Goal: Transaction & Acquisition: Obtain resource

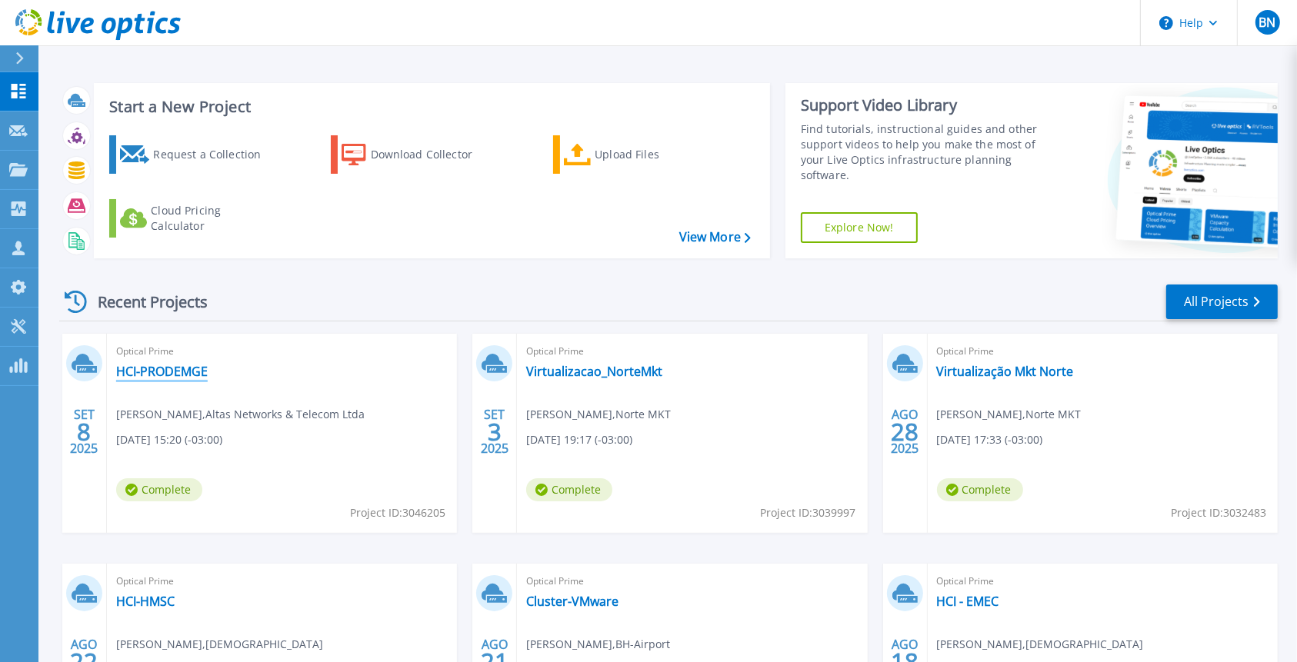
click at [178, 375] on link "HCI-PRODEMGE" at bounding box center [162, 371] width 92 height 15
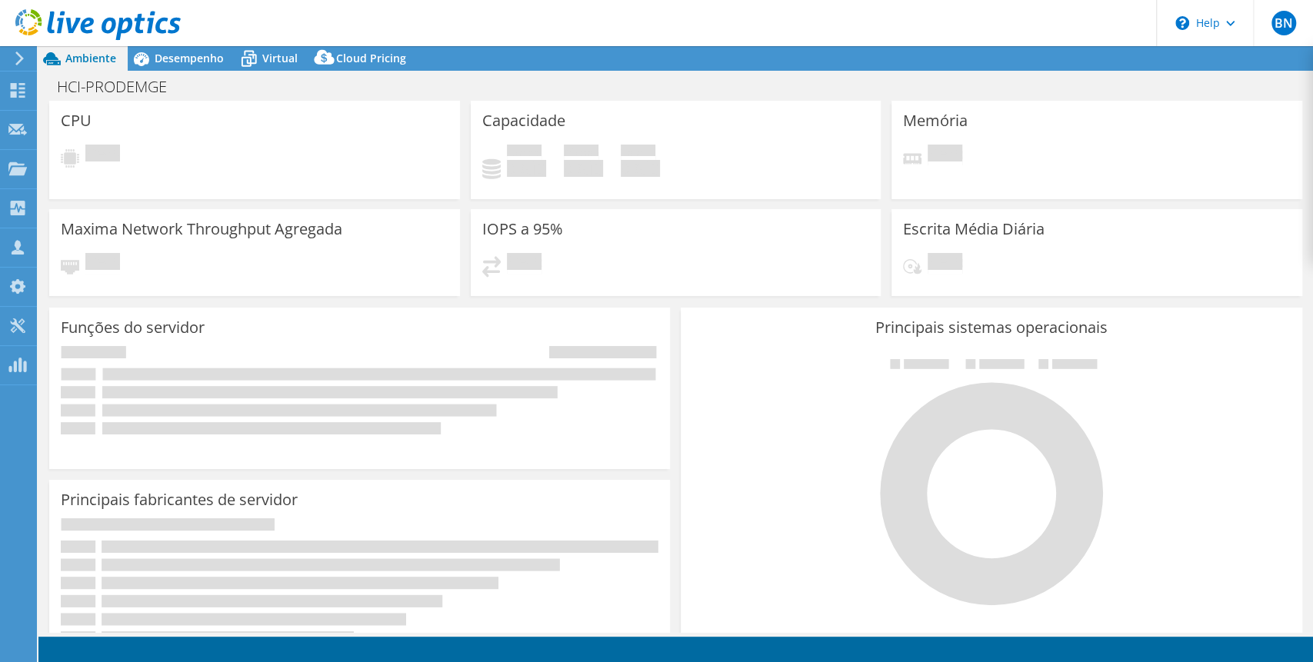
select select "USD"
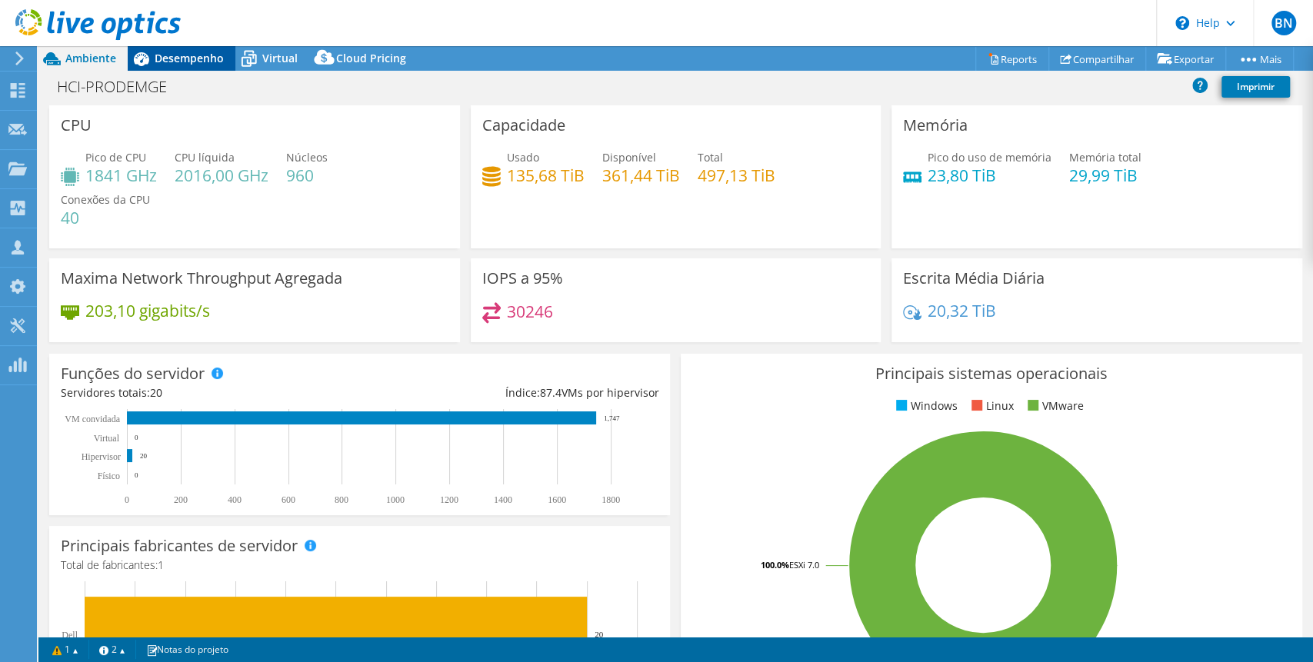
click at [193, 60] on span "Desempenho" at bounding box center [189, 58] width 69 height 15
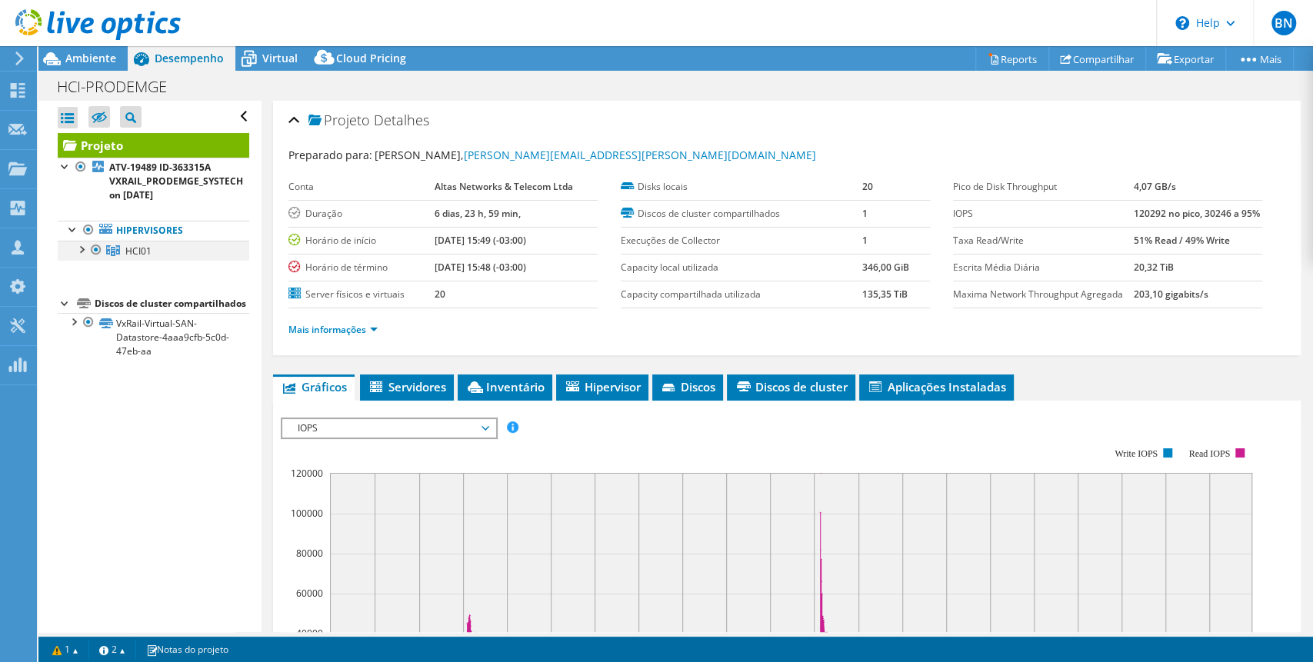
click at [85, 247] on div at bounding box center [80, 248] width 15 height 15
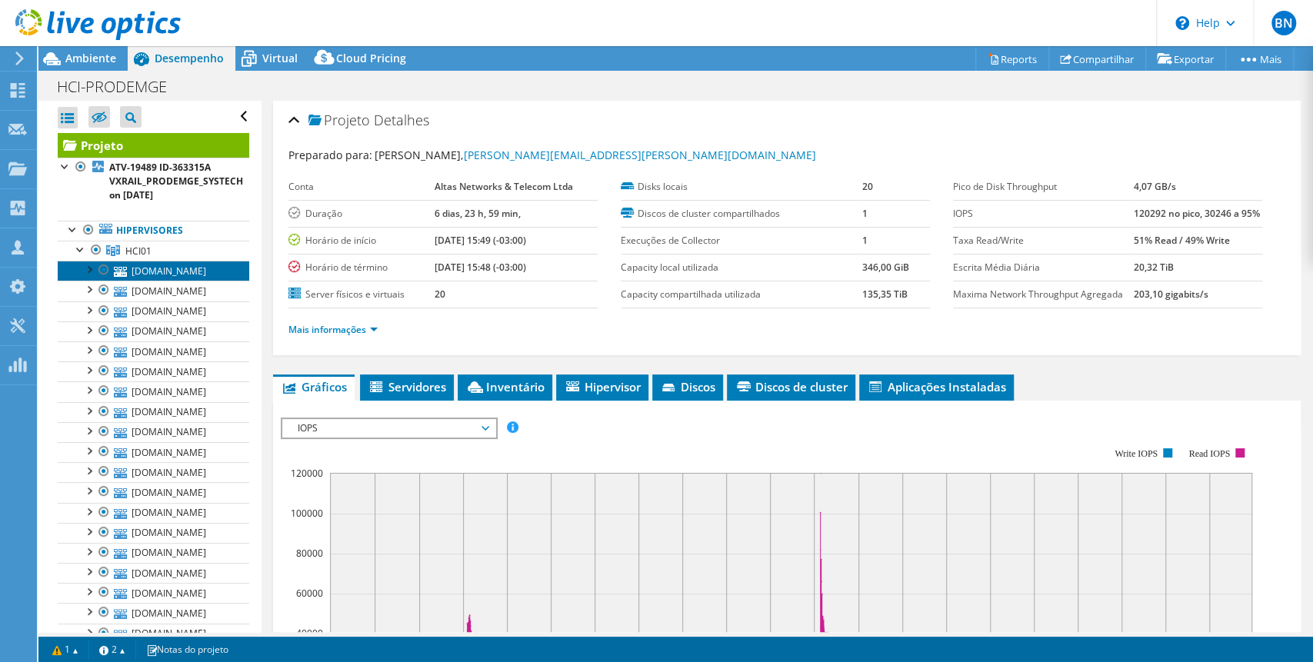
click at [166, 273] on link "[DOMAIN_NAME]" at bounding box center [154, 271] width 192 height 20
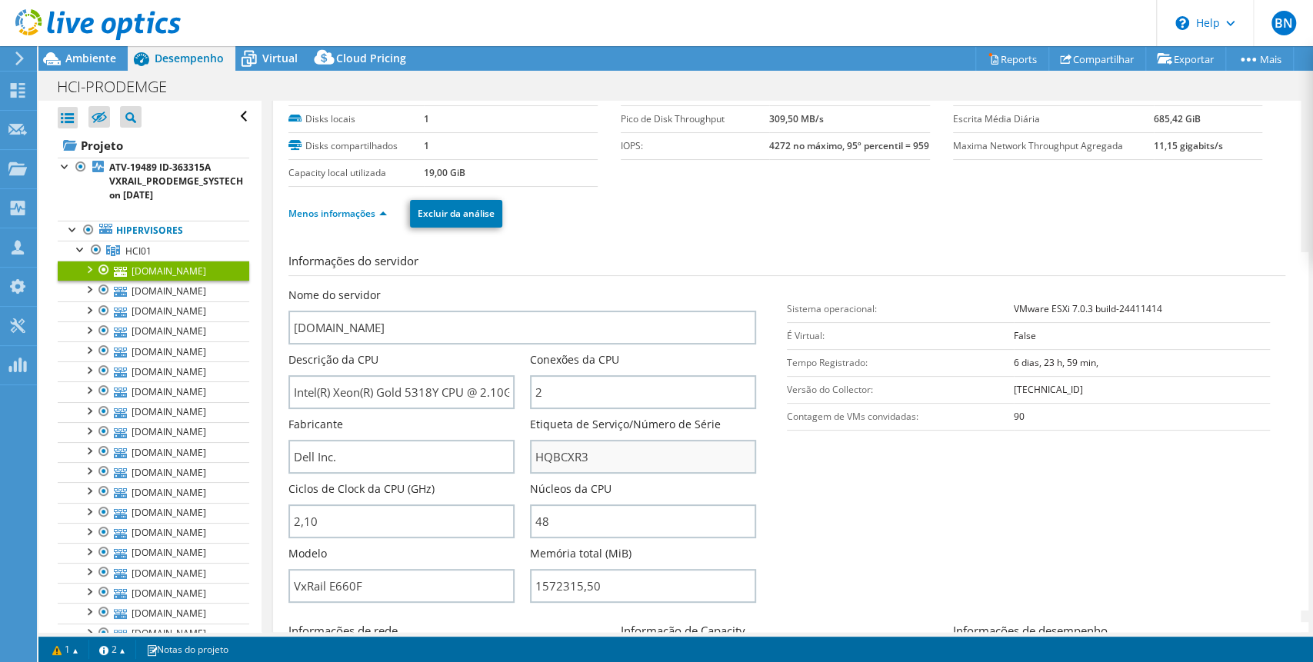
scroll to position [102, 0]
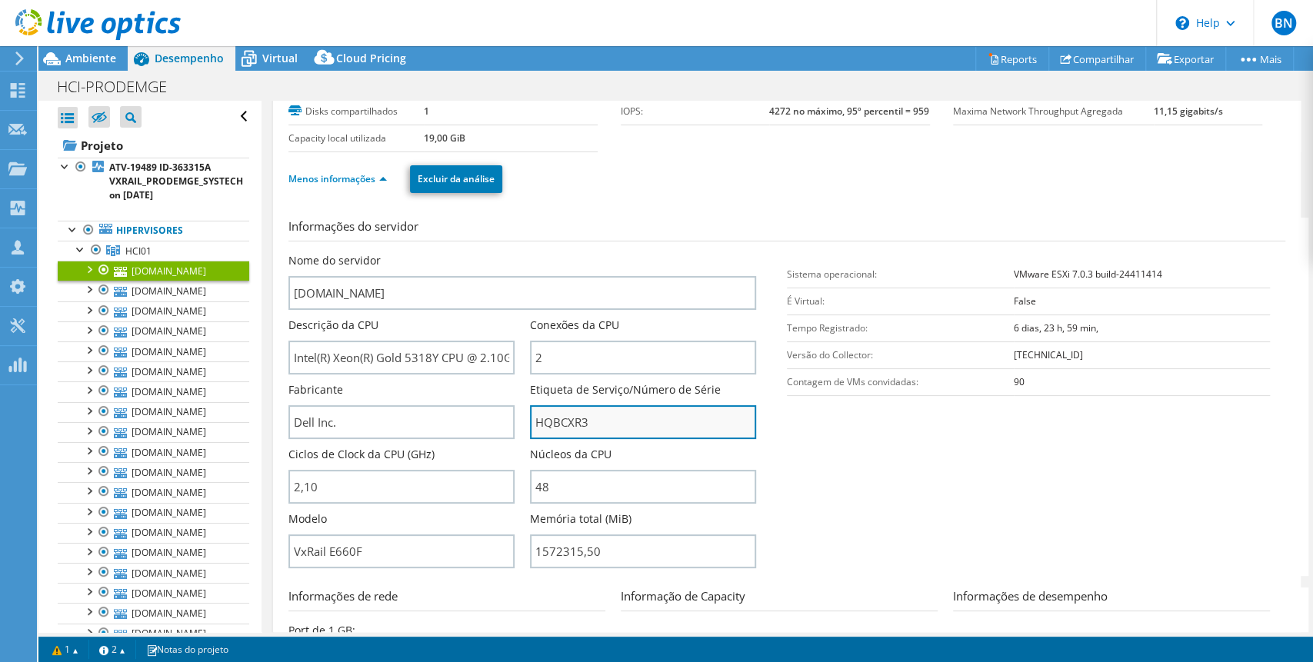
click at [548, 426] on input "HQBCXR3" at bounding box center [643, 423] width 226 height 34
click at [92, 55] on span "Ambiente" at bounding box center [90, 58] width 51 height 15
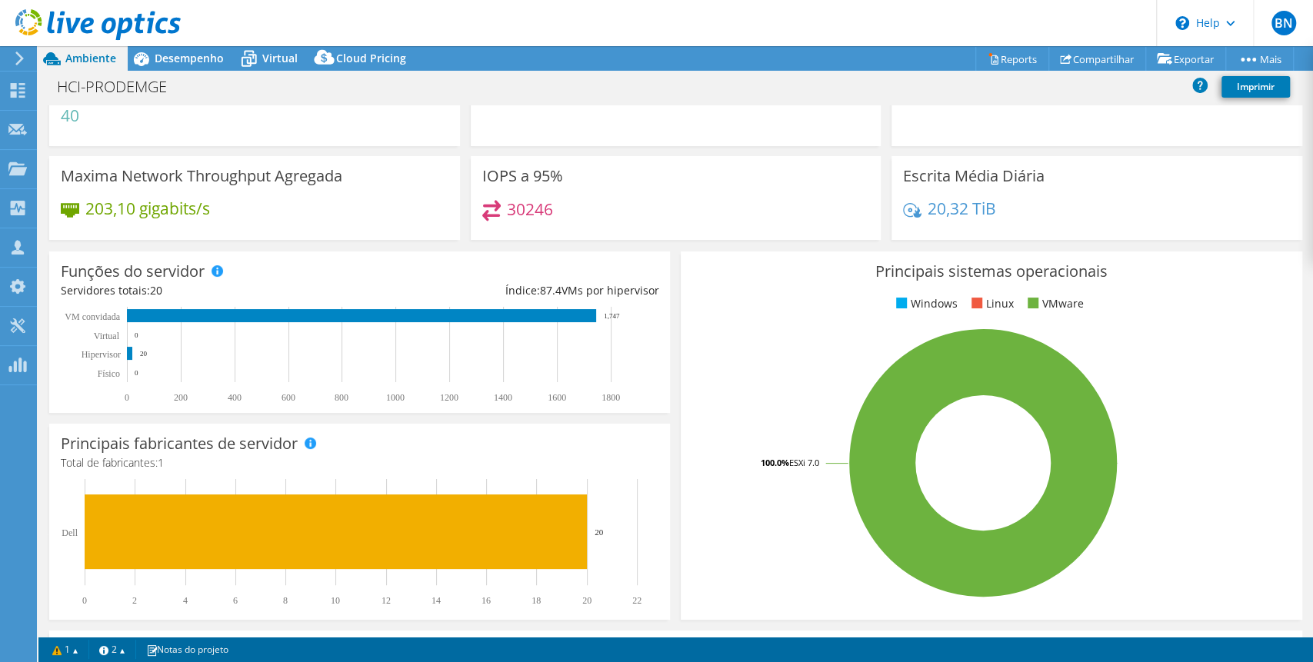
scroll to position [0, 0]
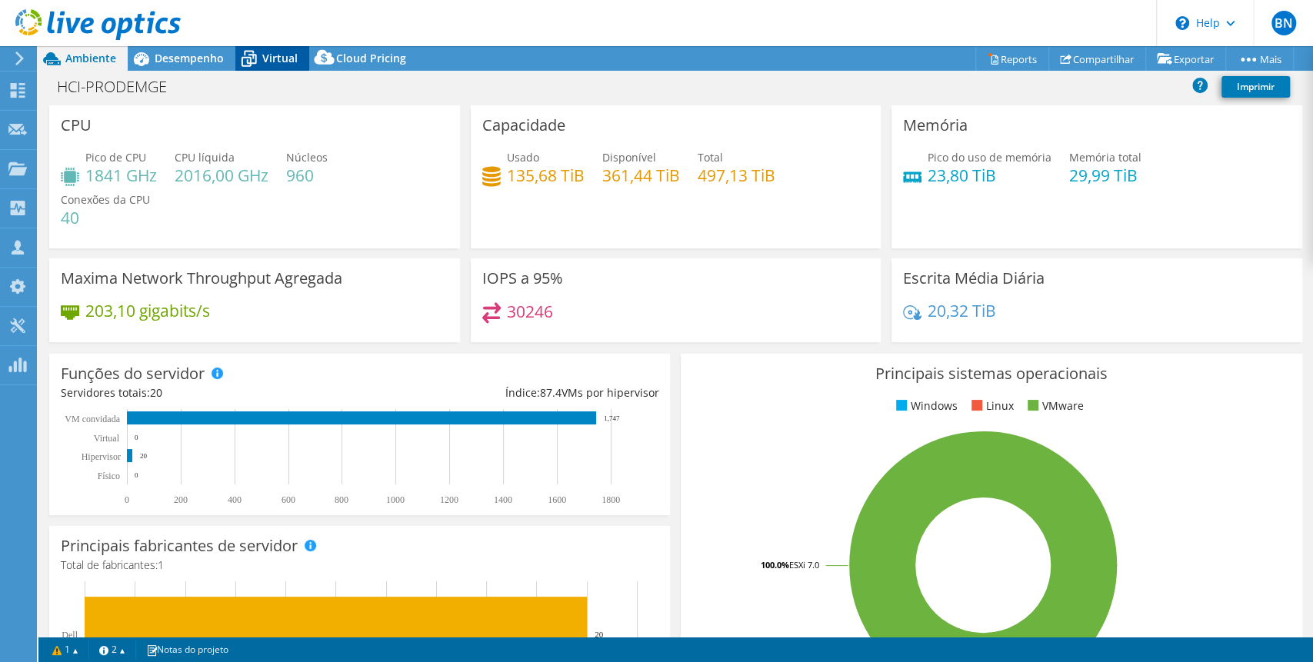
click at [252, 55] on icon at bounding box center [248, 58] width 27 height 27
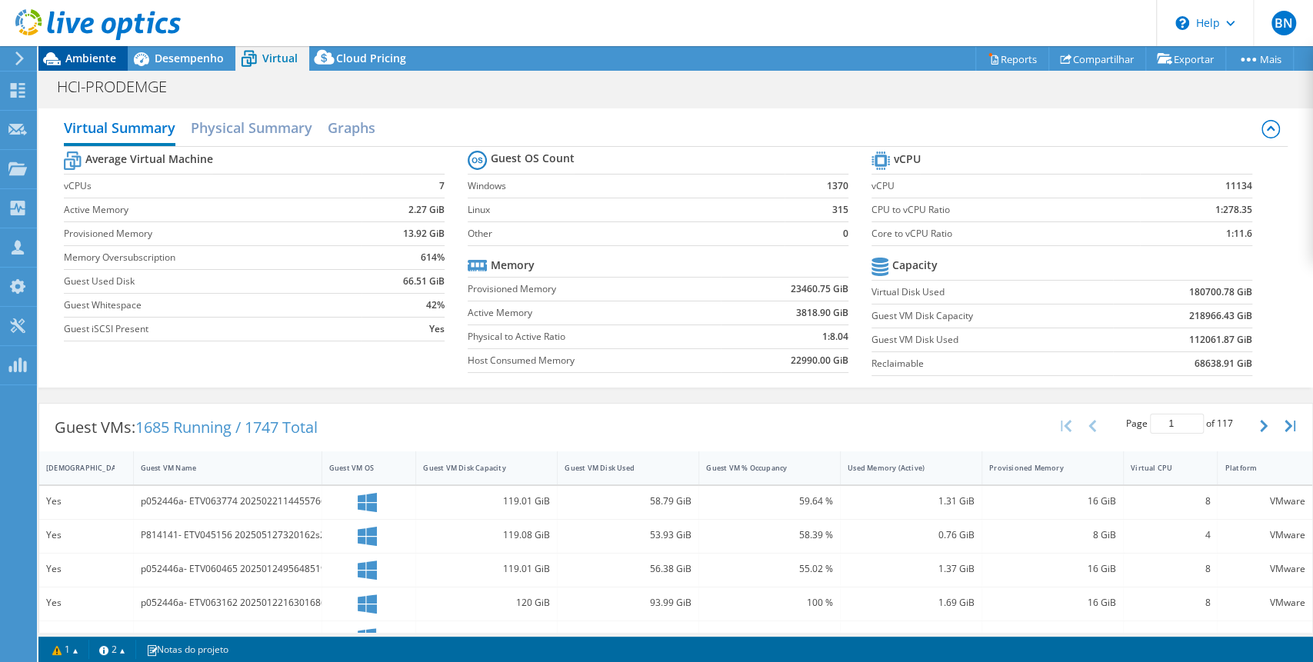
click at [74, 55] on span "Ambiente" at bounding box center [90, 58] width 51 height 15
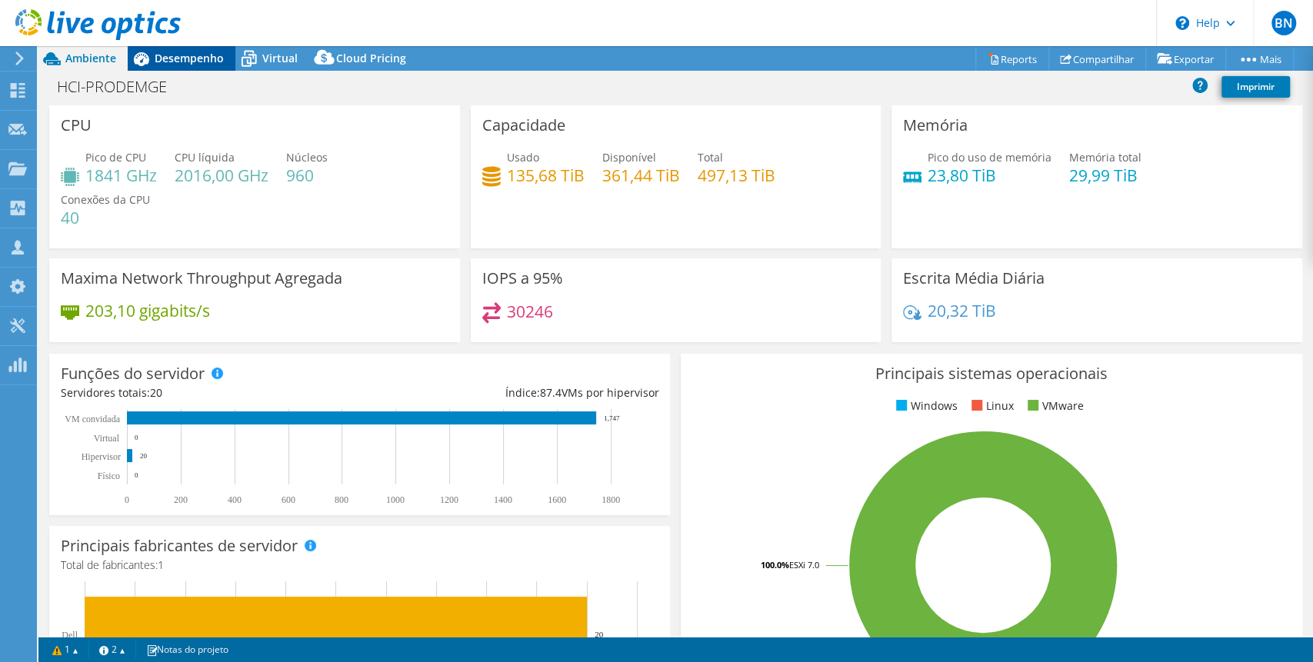
click at [173, 62] on span "Desempenho" at bounding box center [189, 58] width 69 height 15
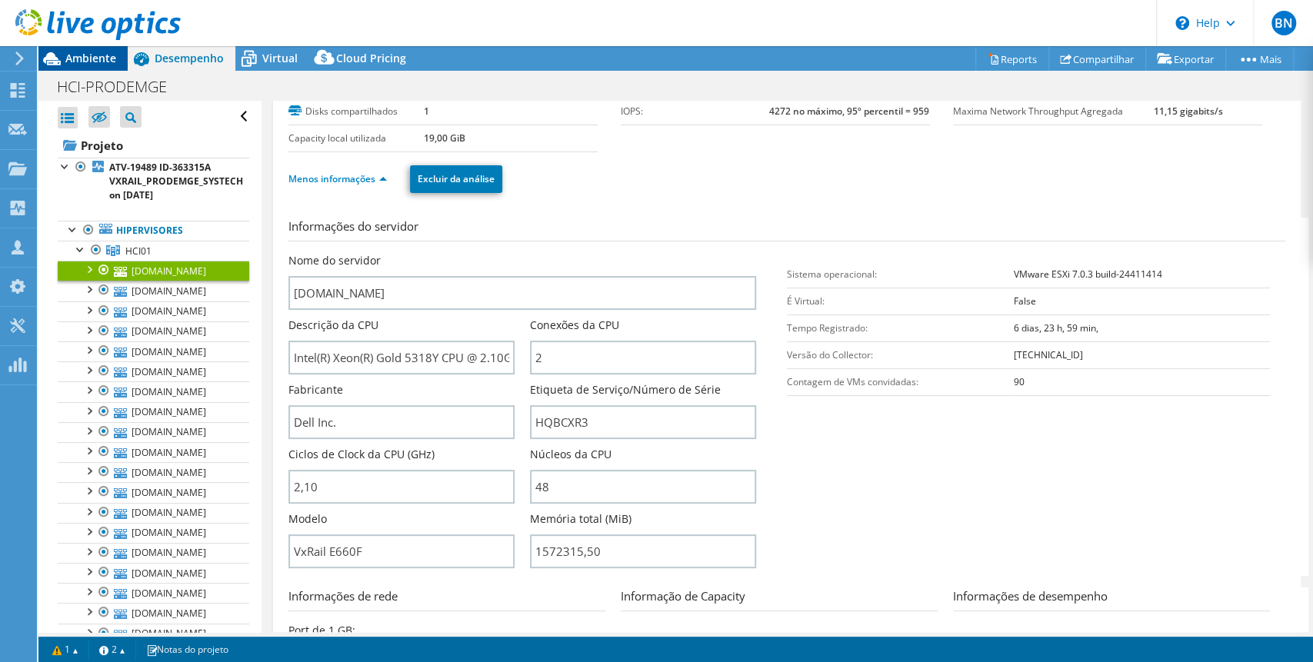
click at [68, 62] on span "Ambiente" at bounding box center [90, 58] width 51 height 15
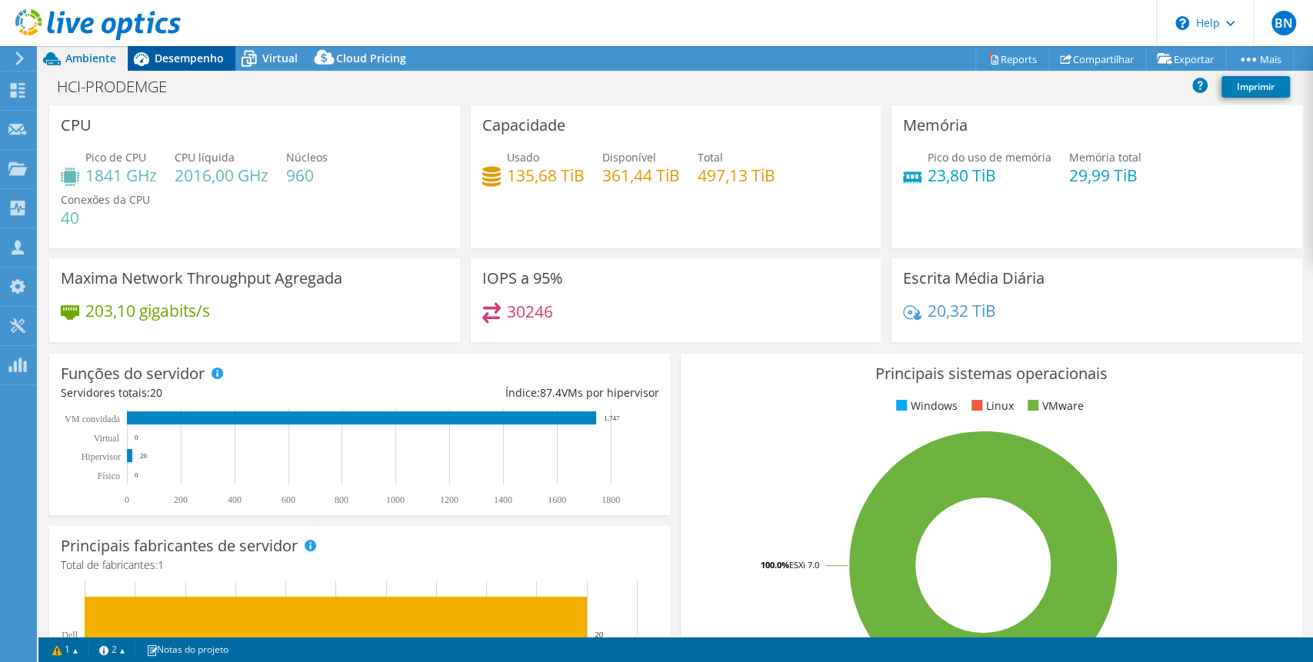
click at [185, 65] on span "Desempenho" at bounding box center [189, 58] width 69 height 15
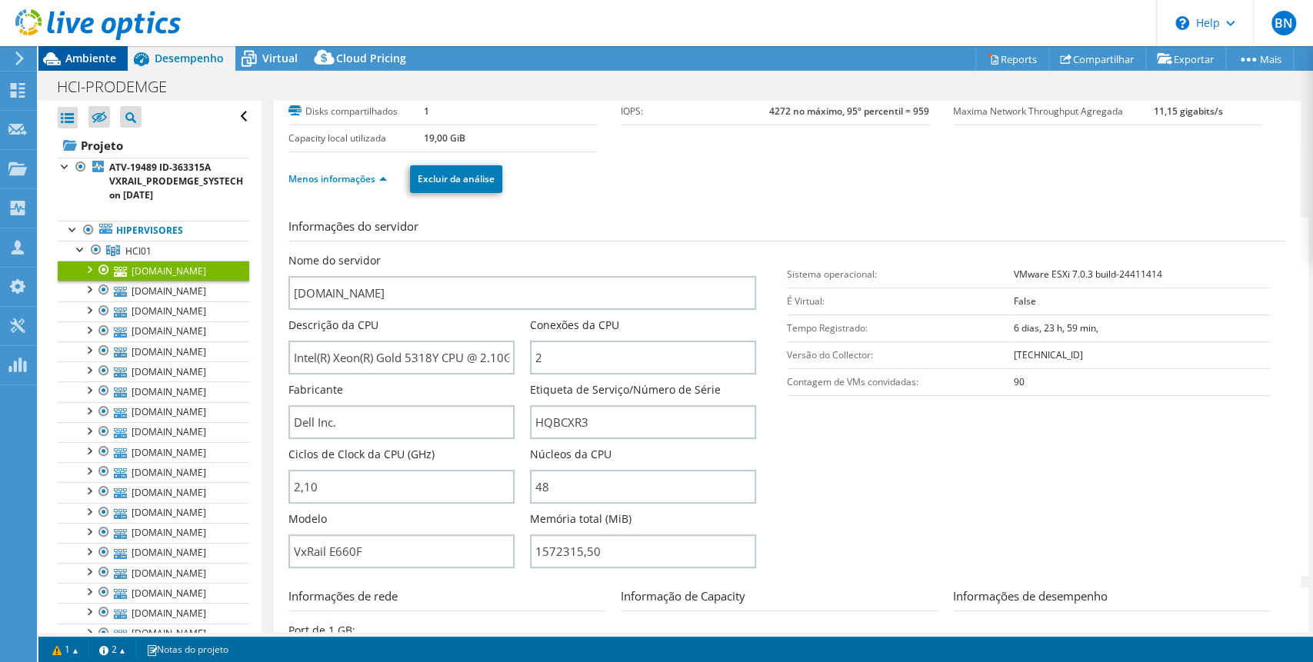
click at [80, 60] on span "Ambiente" at bounding box center [90, 58] width 51 height 15
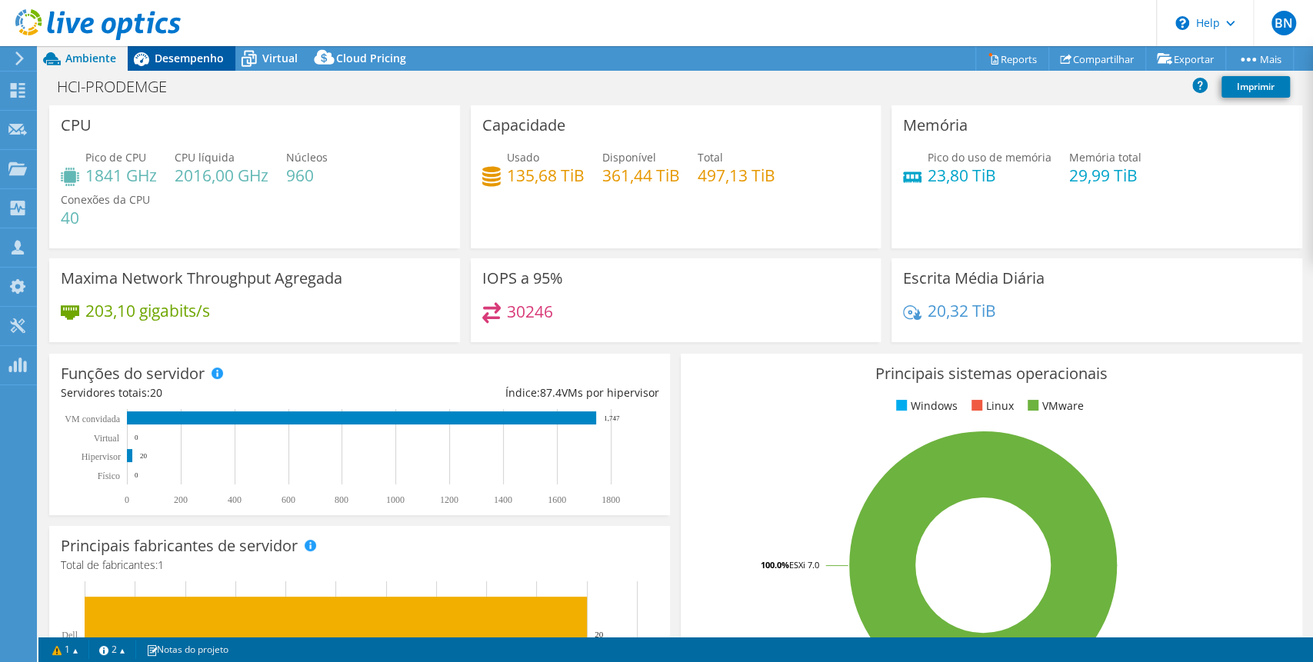
click at [194, 64] on span "Desempenho" at bounding box center [189, 58] width 69 height 15
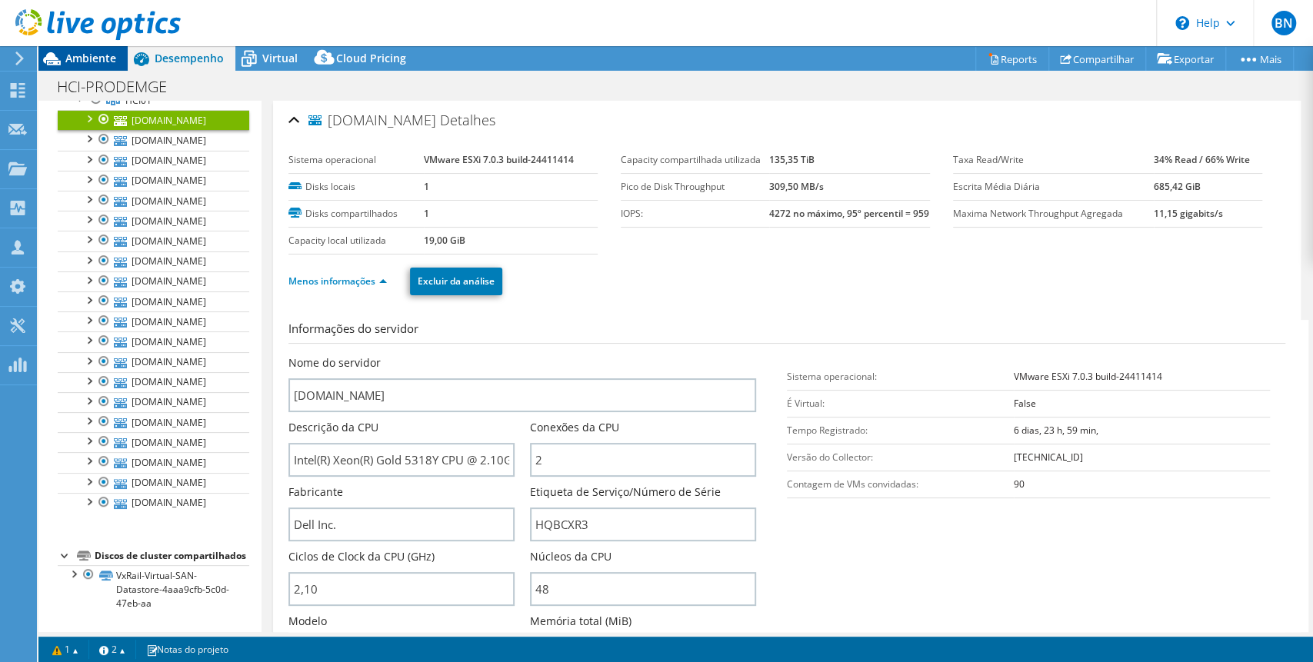
click at [74, 60] on span "Ambiente" at bounding box center [90, 58] width 51 height 15
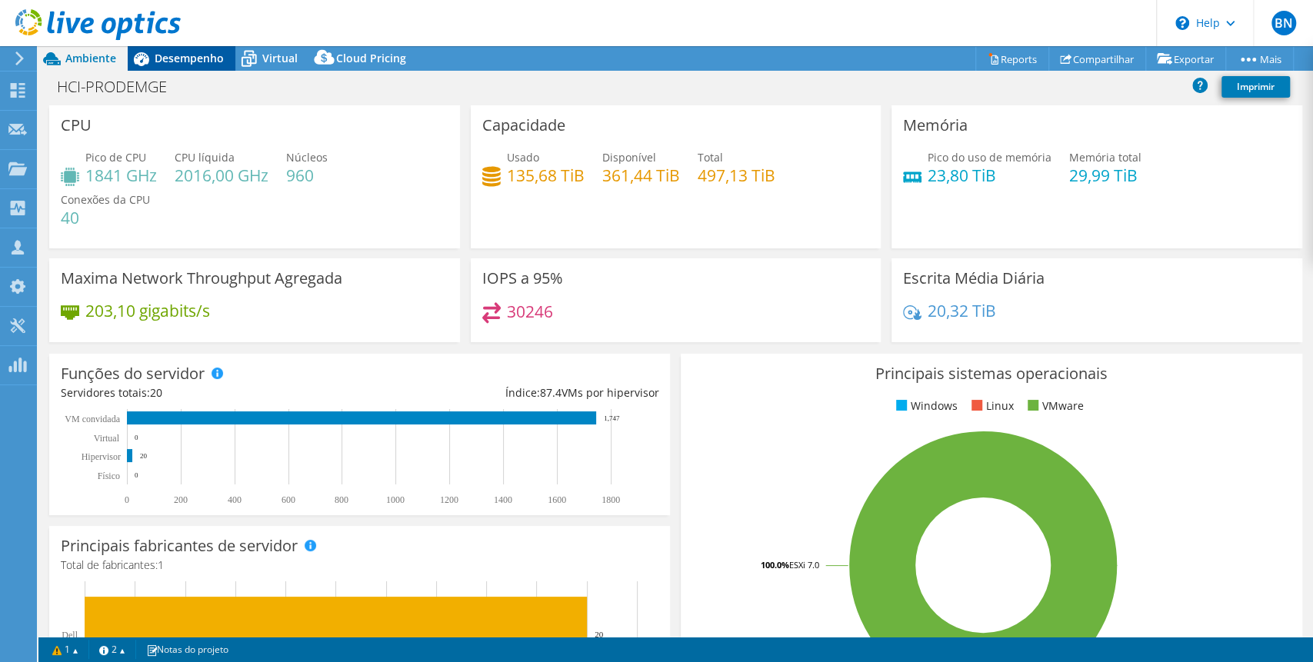
click at [179, 65] on span "Desempenho" at bounding box center [189, 58] width 69 height 15
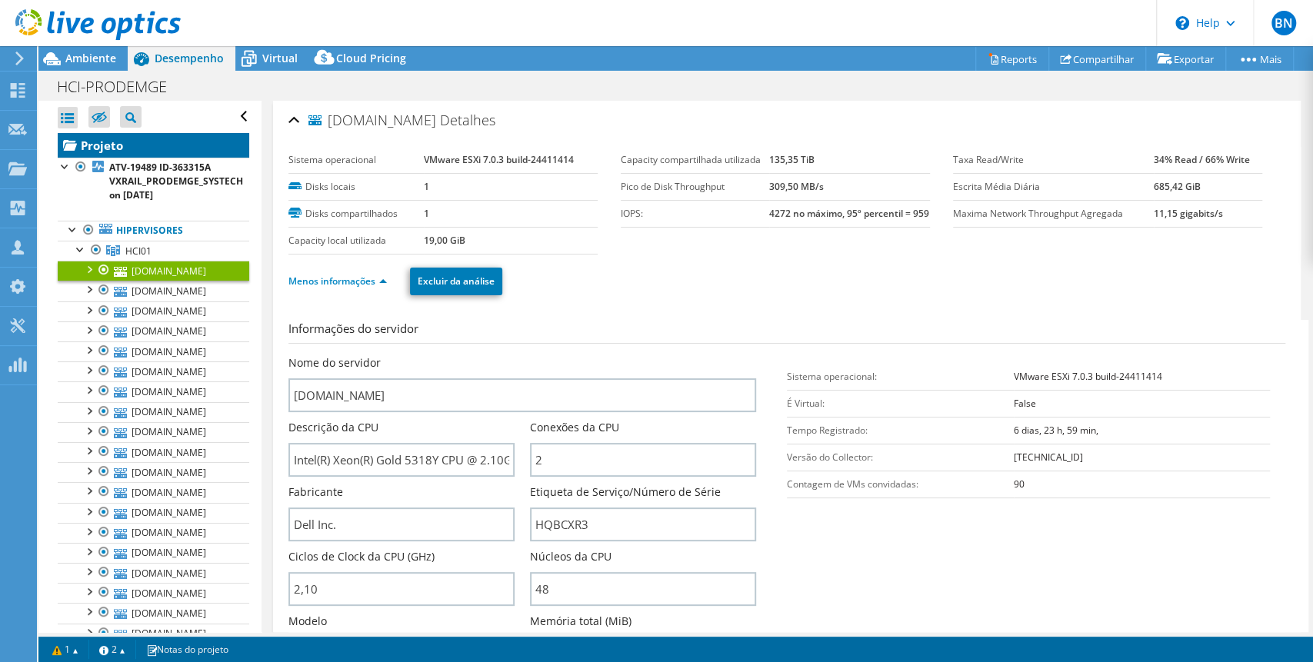
click at [132, 150] on link "Projeto" at bounding box center [154, 145] width 192 height 25
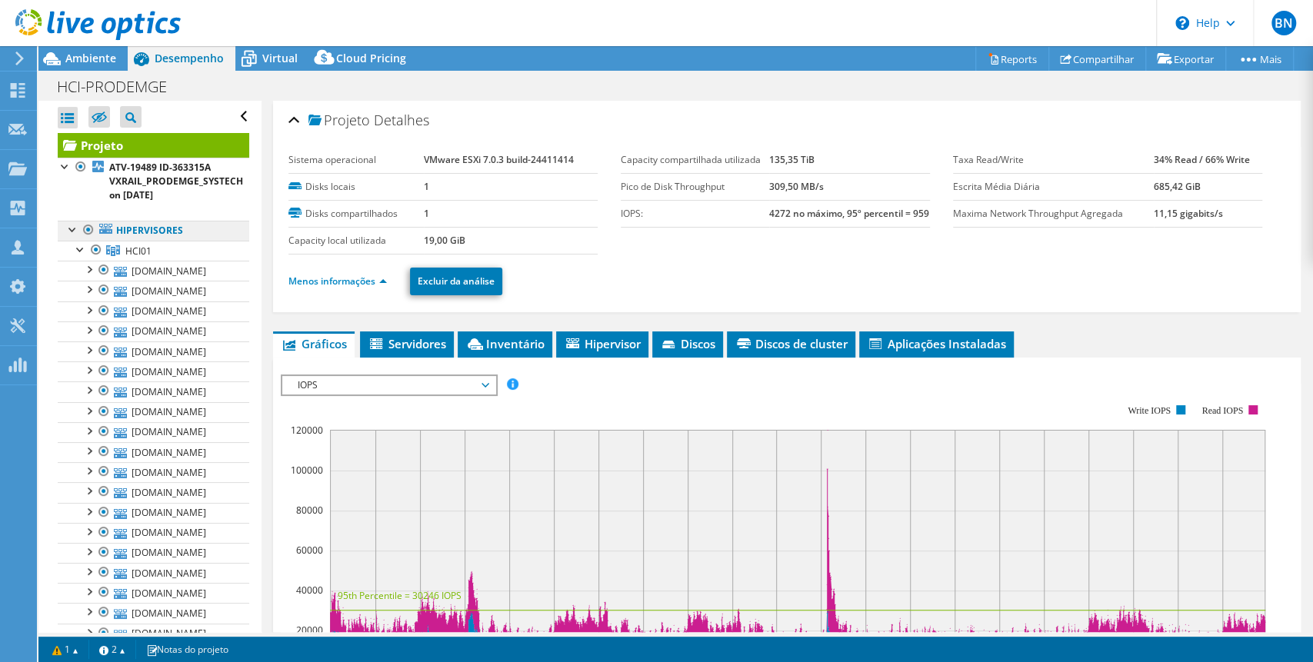
click at [174, 226] on link "Hipervisores" at bounding box center [154, 231] width 192 height 20
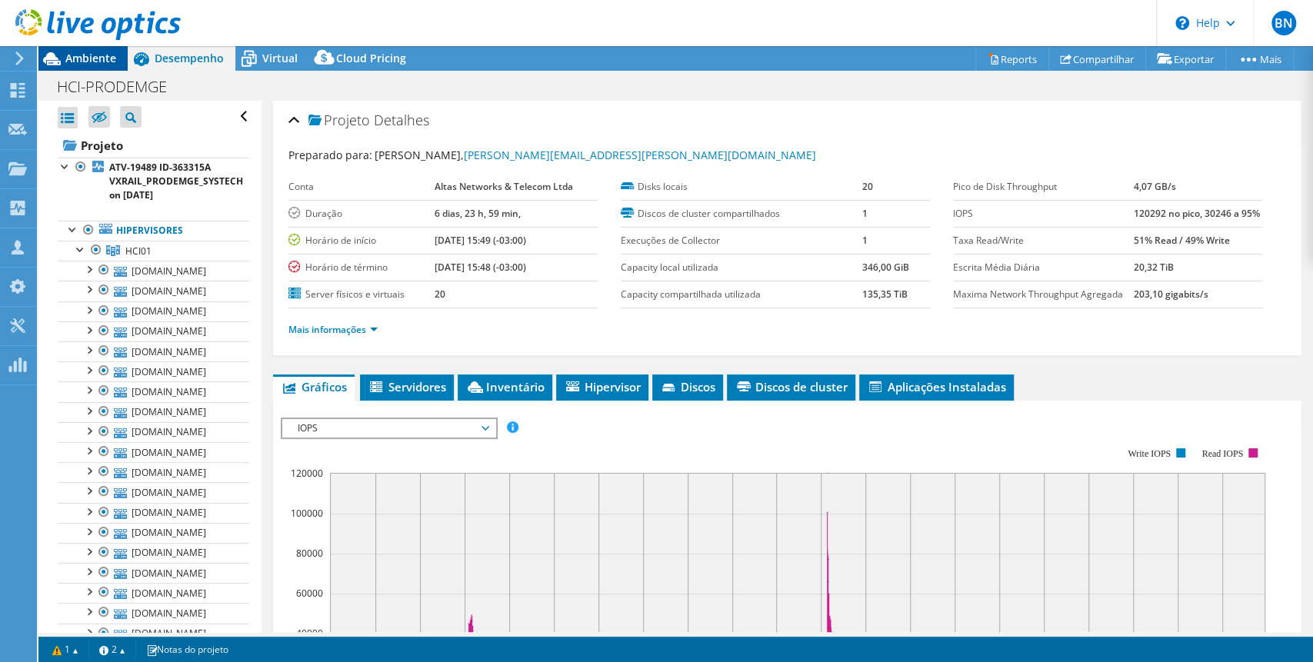
click at [94, 59] on span "Ambiente" at bounding box center [90, 58] width 51 height 15
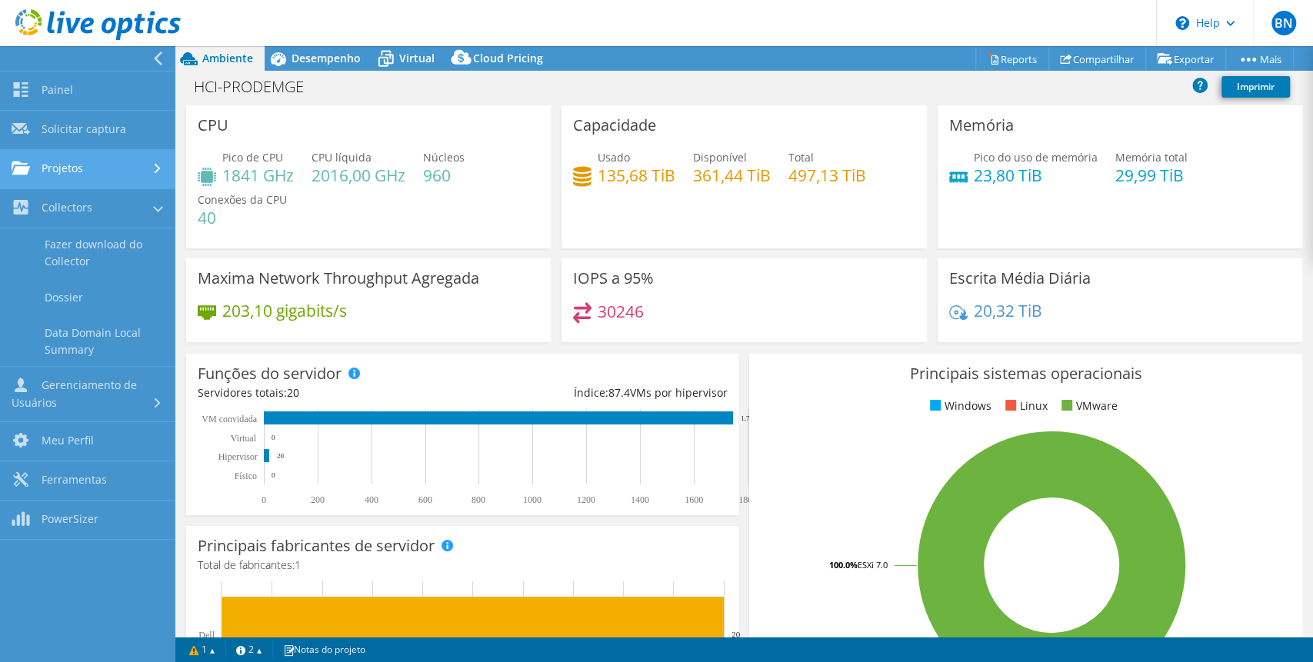
click at [36, 176] on link "Projetos" at bounding box center [87, 169] width 175 height 39
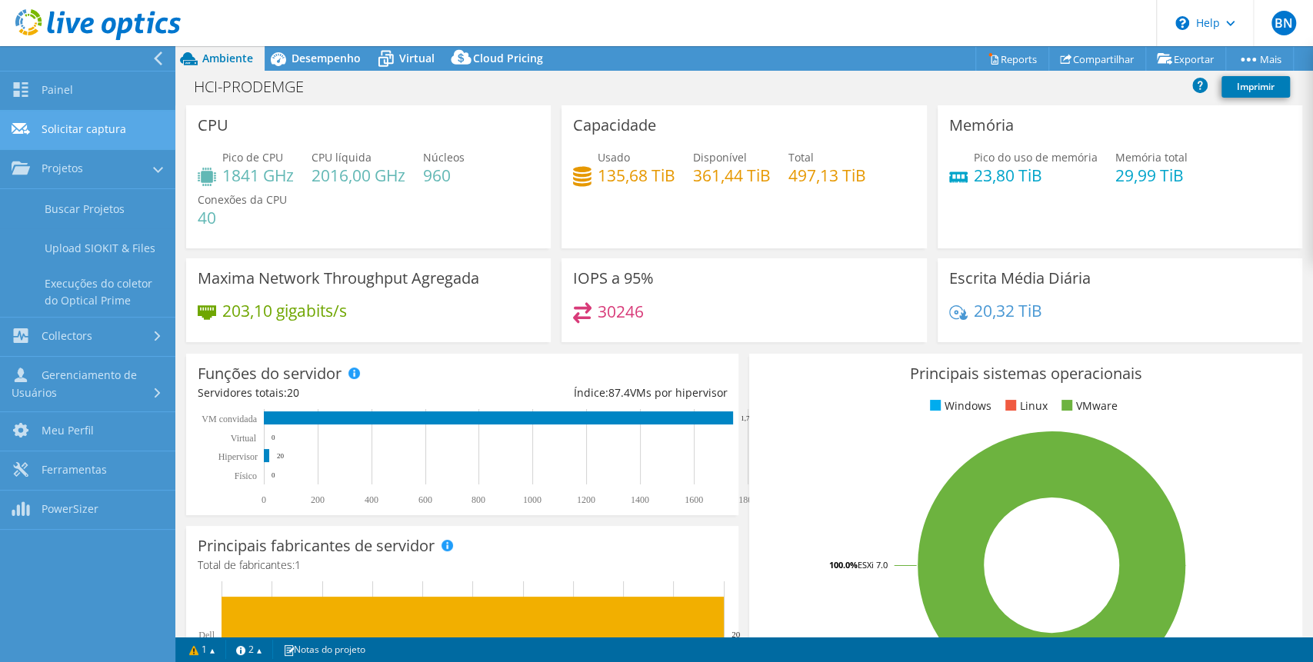
click at [39, 123] on link "Solicitar captura" at bounding box center [87, 130] width 175 height 39
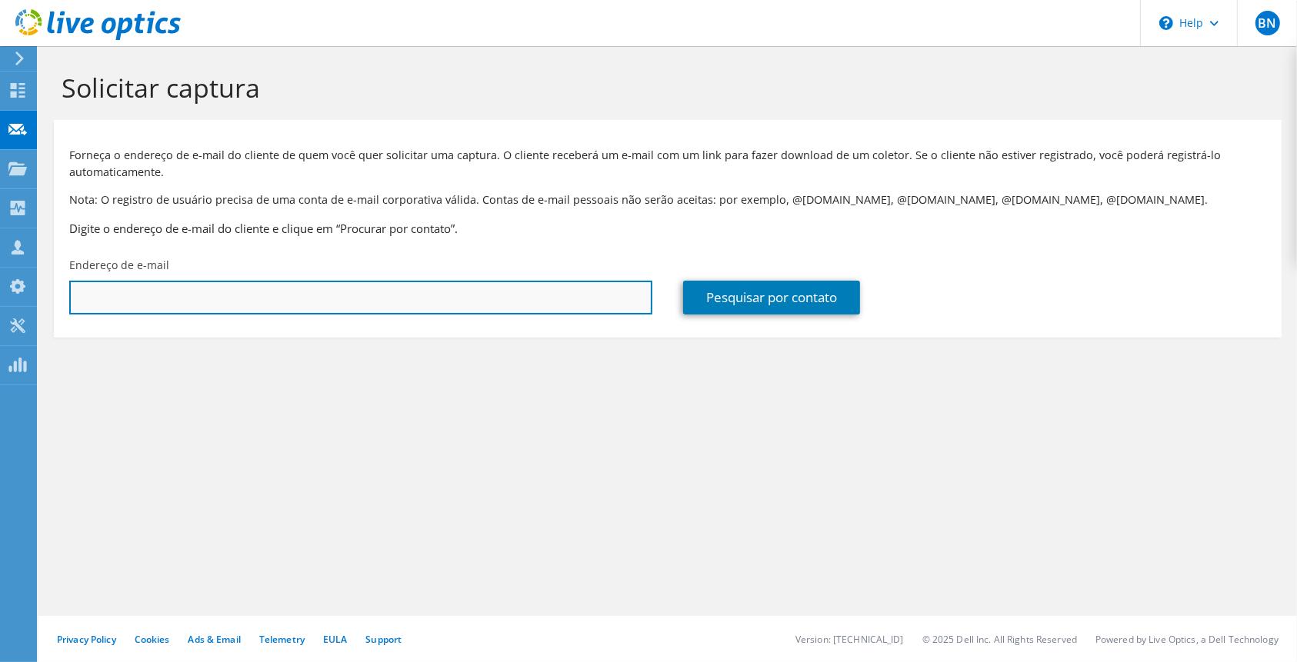
click at [144, 312] on input "text" at bounding box center [360, 298] width 583 height 34
paste input "[EMAIL_ADDRESS][DOMAIN_NAME]"
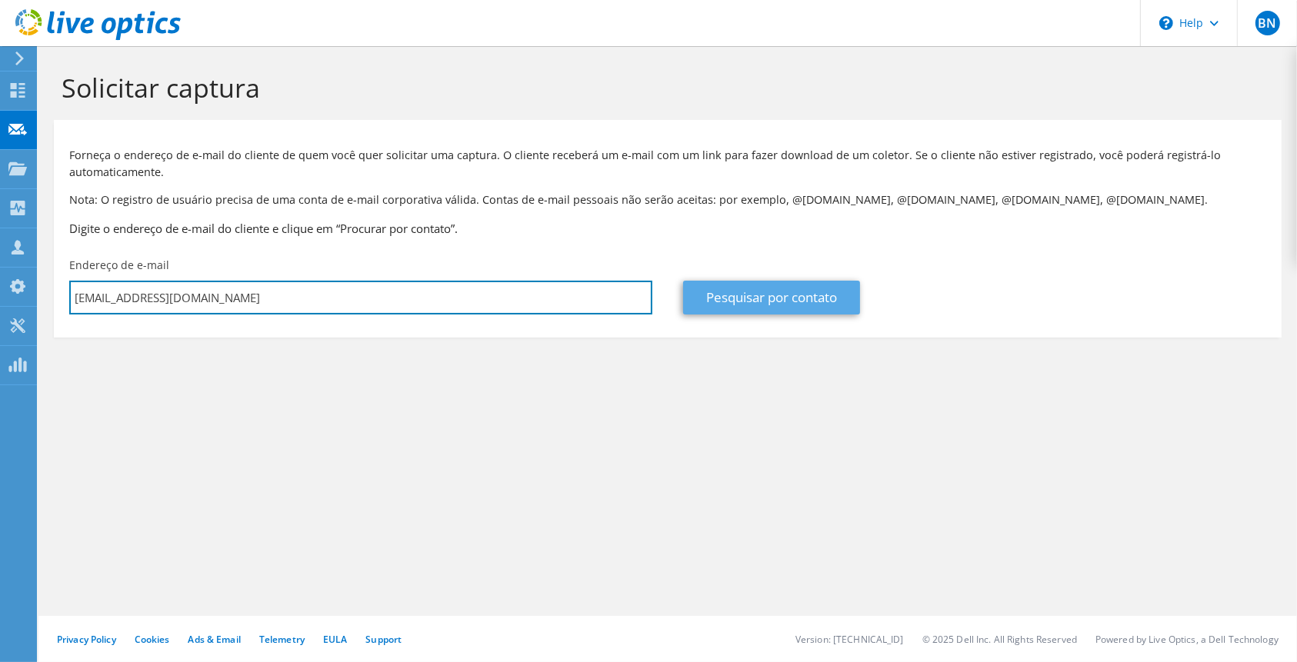
type input "[EMAIL_ADDRESS][DOMAIN_NAME]"
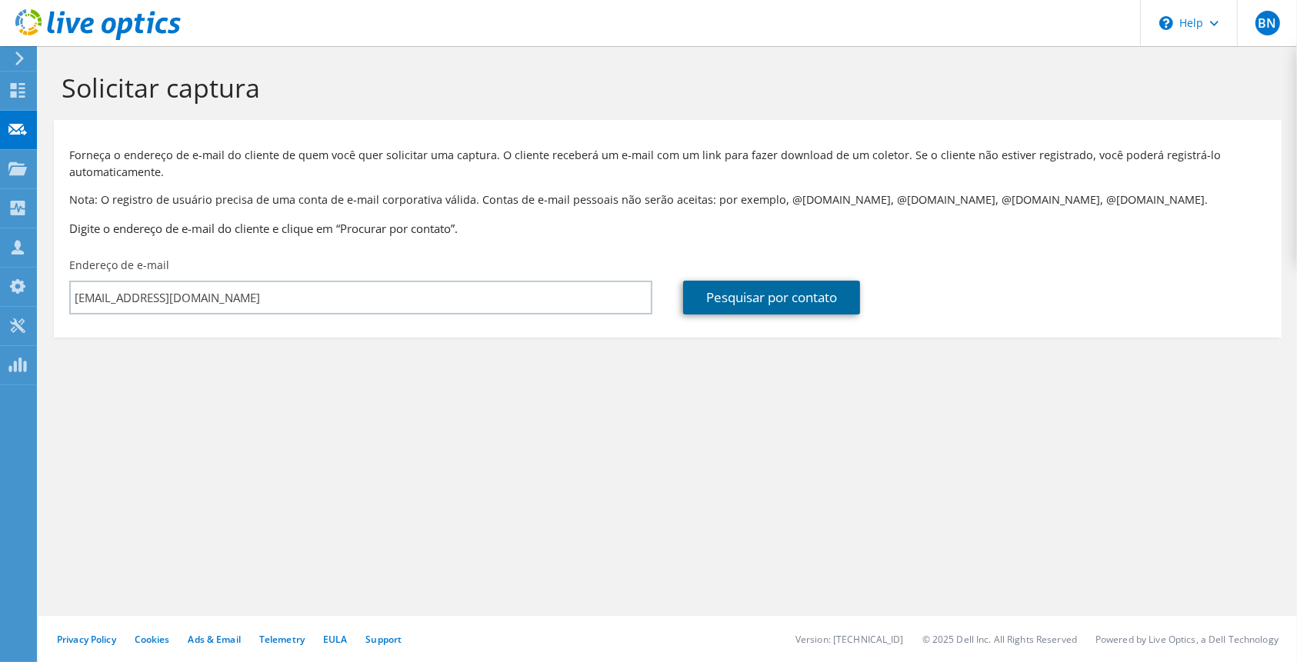
click at [747, 308] on link "Pesquisar por contato" at bounding box center [771, 298] width 177 height 34
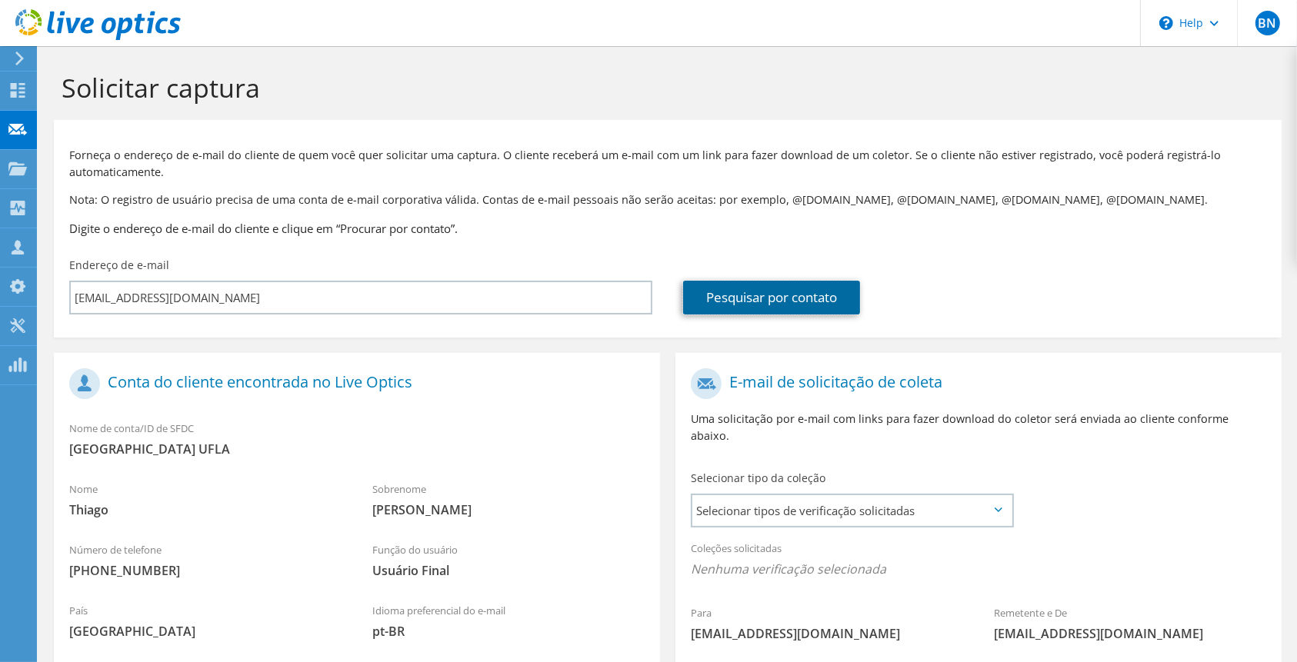
scroll to position [197, 0]
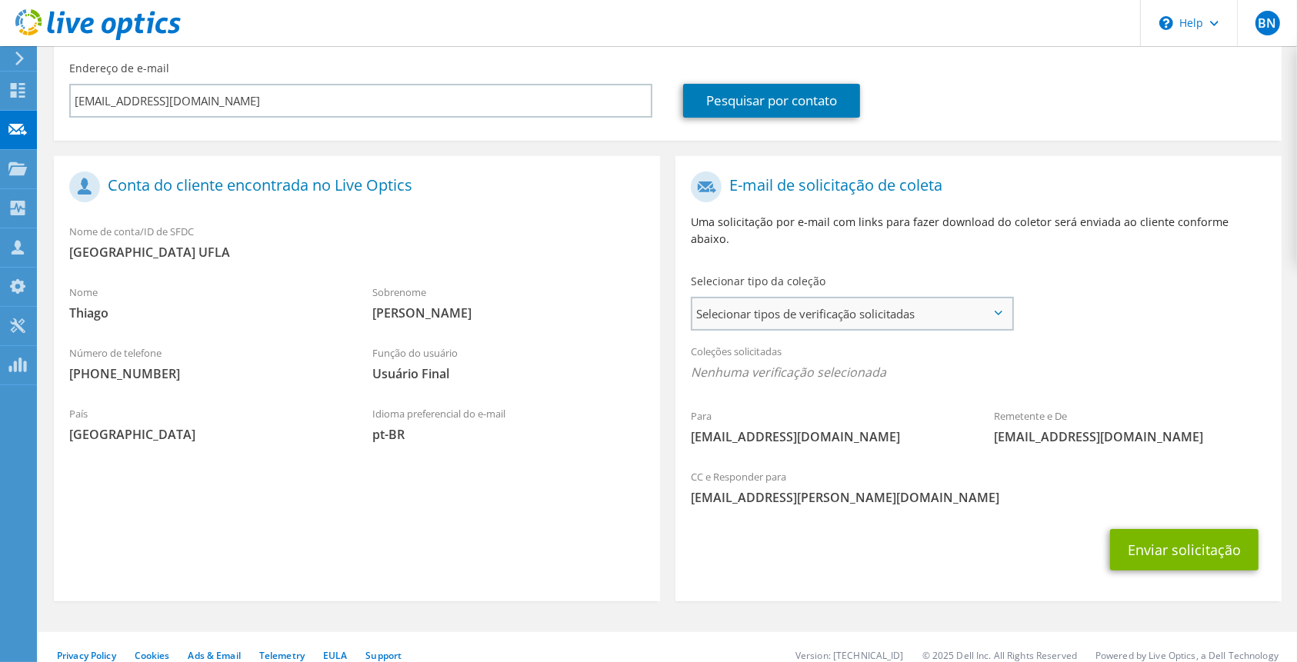
click at [808, 299] on span "Selecionar tipos de verificação solicitadas" at bounding box center [852, 314] width 319 height 31
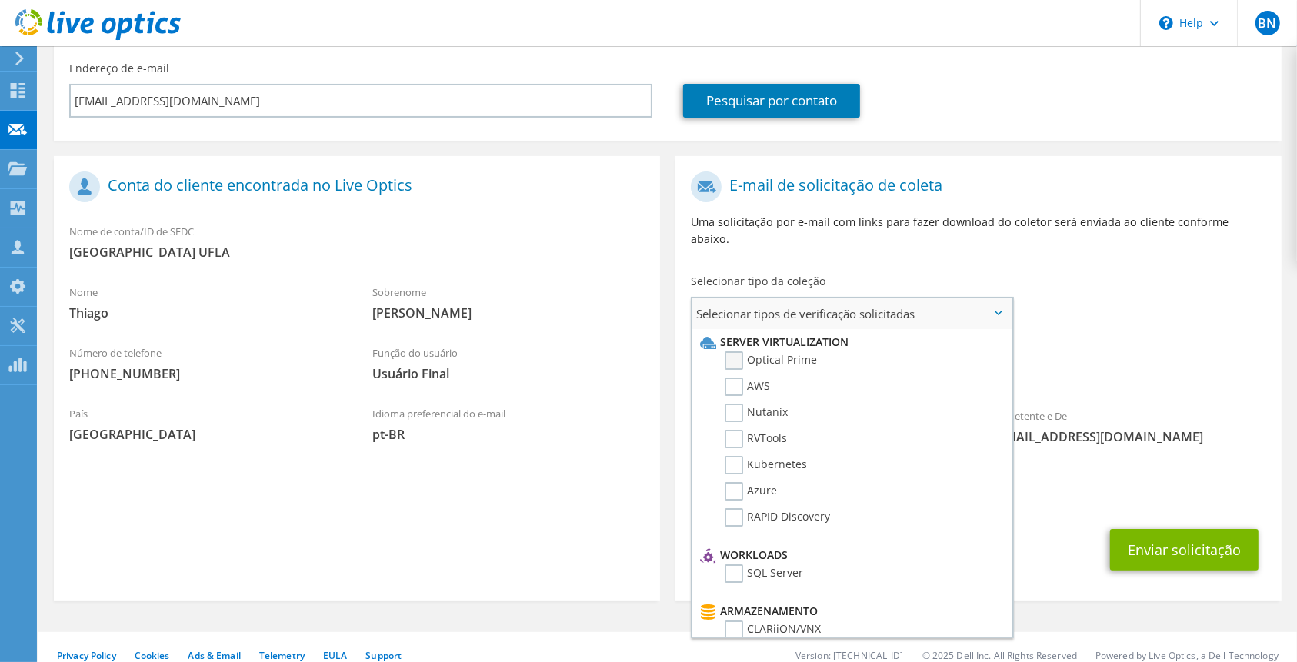
click at [738, 352] on label "Optical Prime" at bounding box center [771, 361] width 92 height 18
click at [0, 0] on input "Optical Prime" at bounding box center [0, 0] width 0 height 0
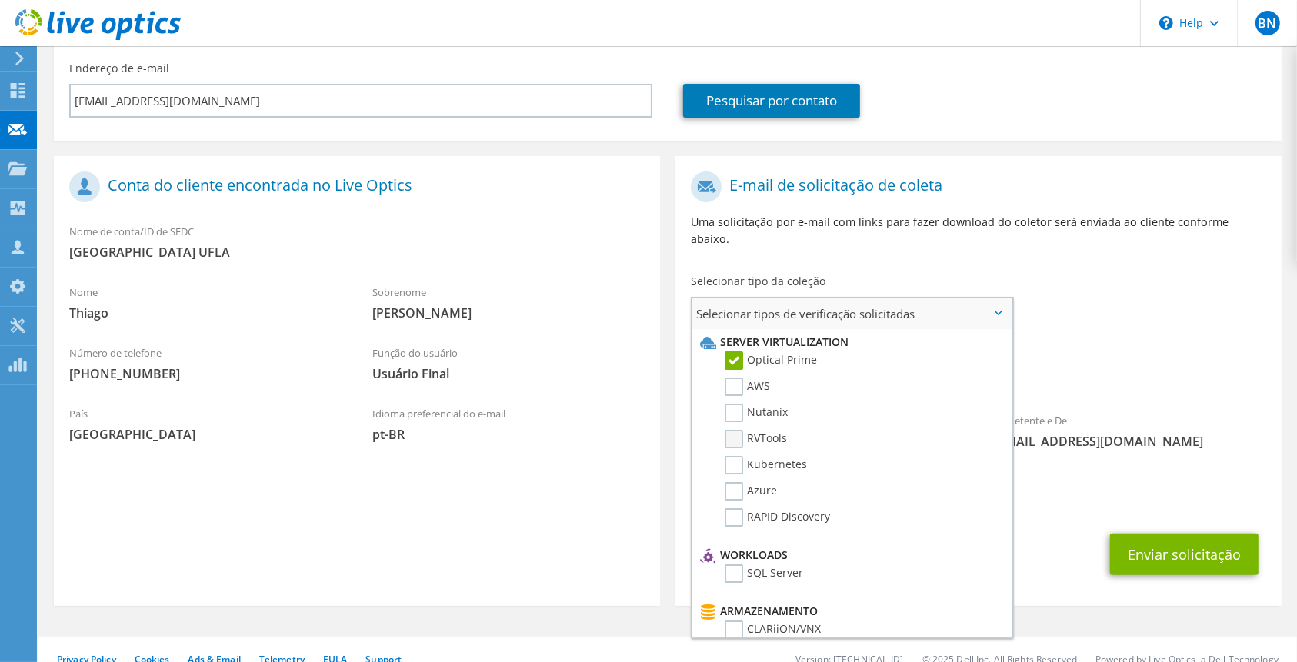
click at [733, 430] on label "RVTools" at bounding box center [756, 439] width 62 height 18
click at [0, 0] on input "RVTools" at bounding box center [0, 0] width 0 height 0
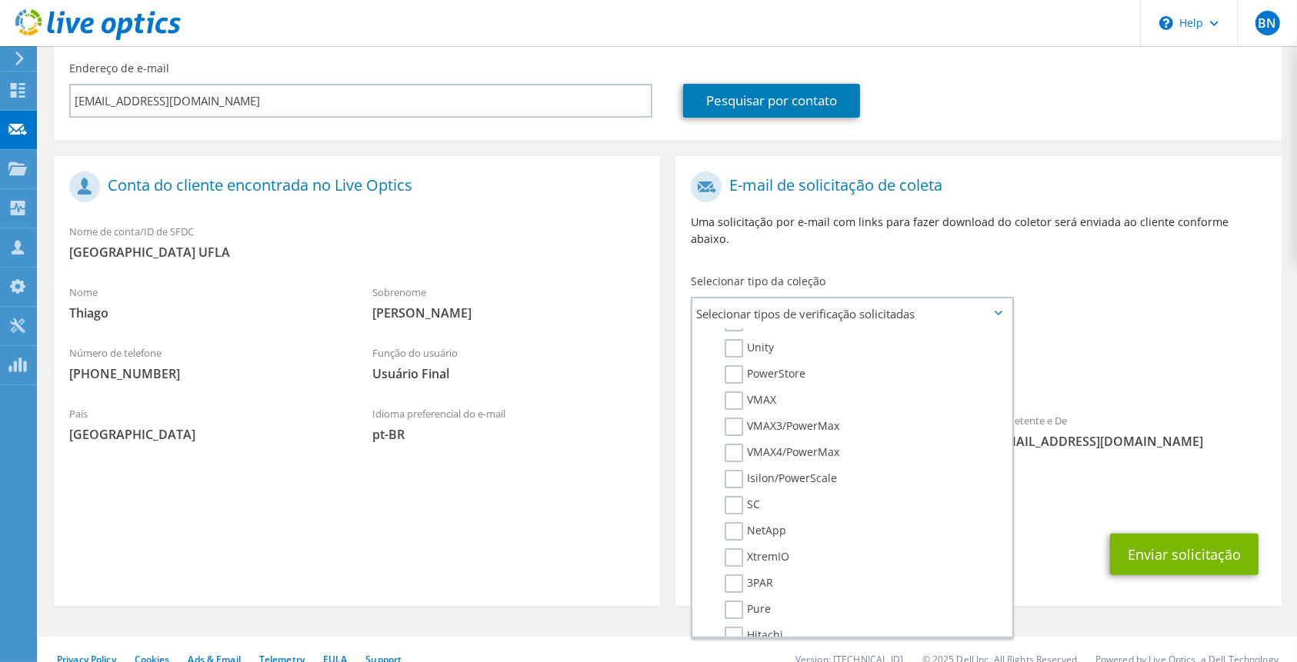
click at [1184, 433] on div "Remetente e De liveoptics@liveoptics.com" at bounding box center [1130, 431] width 303 height 53
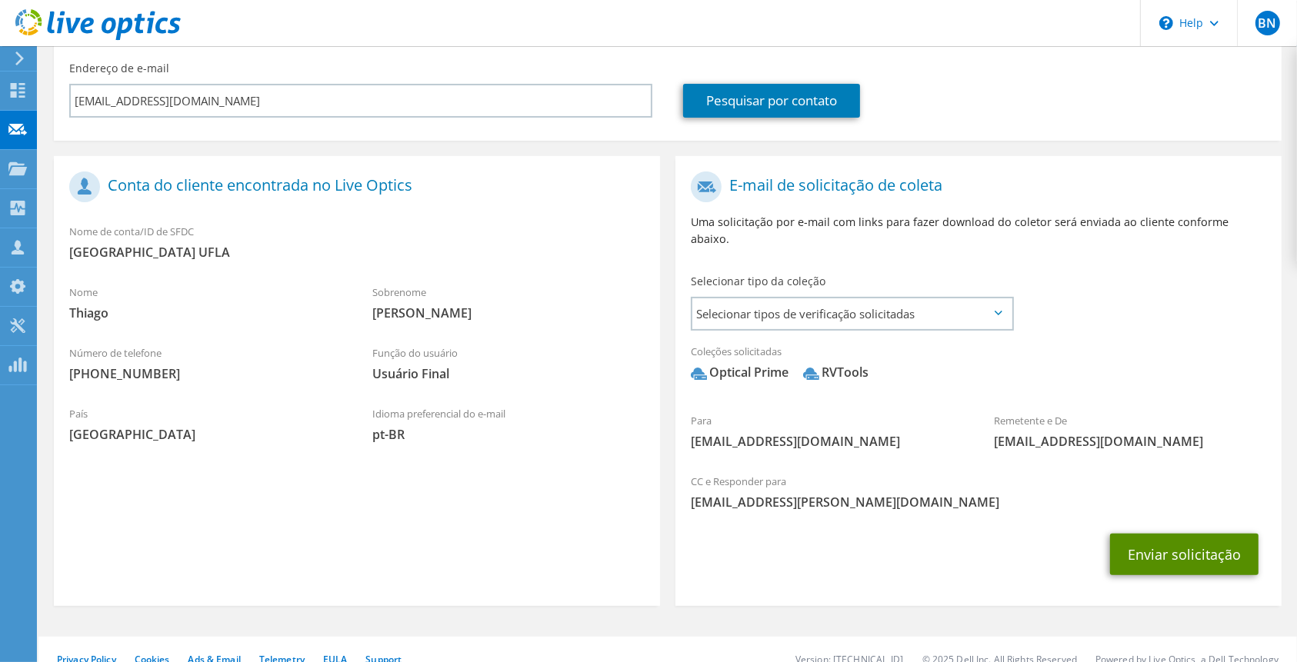
click at [1183, 534] on button "Enviar solicitação" at bounding box center [1184, 555] width 149 height 42
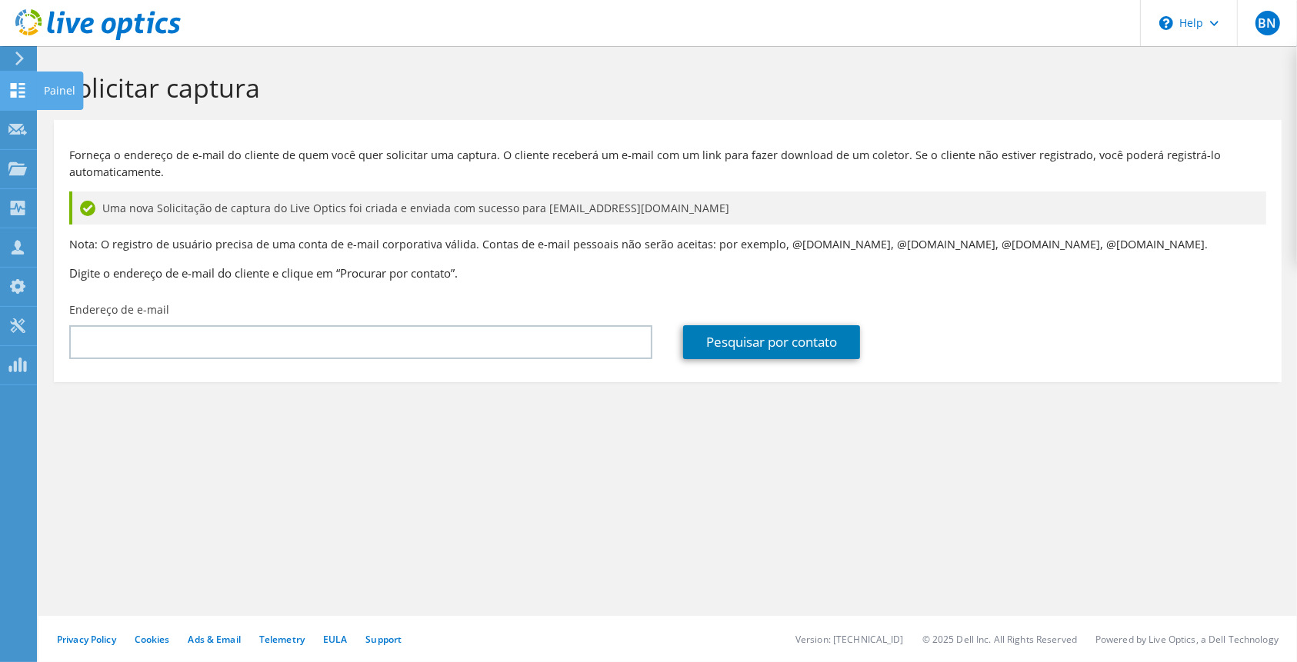
click at [20, 91] on use at bounding box center [18, 90] width 15 height 15
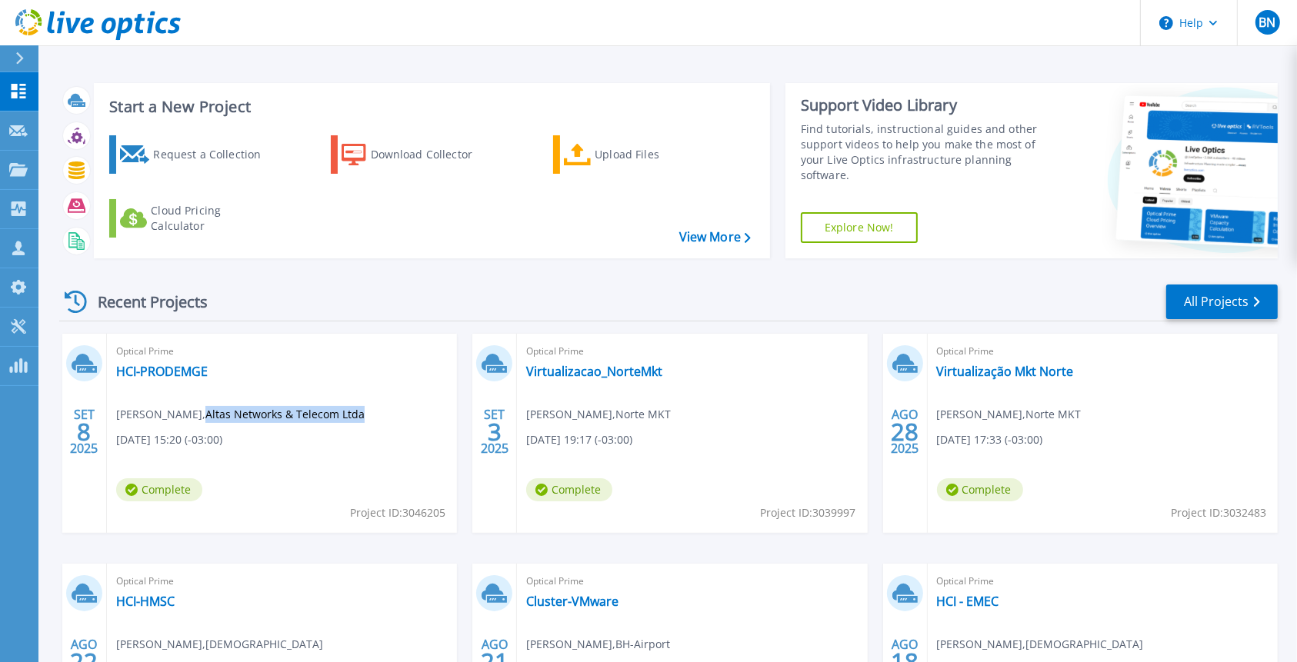
drag, startPoint x: 202, startPoint y: 412, endPoint x: 354, endPoint y: 412, distance: 152.4
click at [354, 412] on span "Marcus Ferreira , Altas Networks & Telecom Ltda" at bounding box center [240, 414] width 249 height 17
click at [170, 369] on link "HCI-PRODEMGE" at bounding box center [162, 371] width 92 height 15
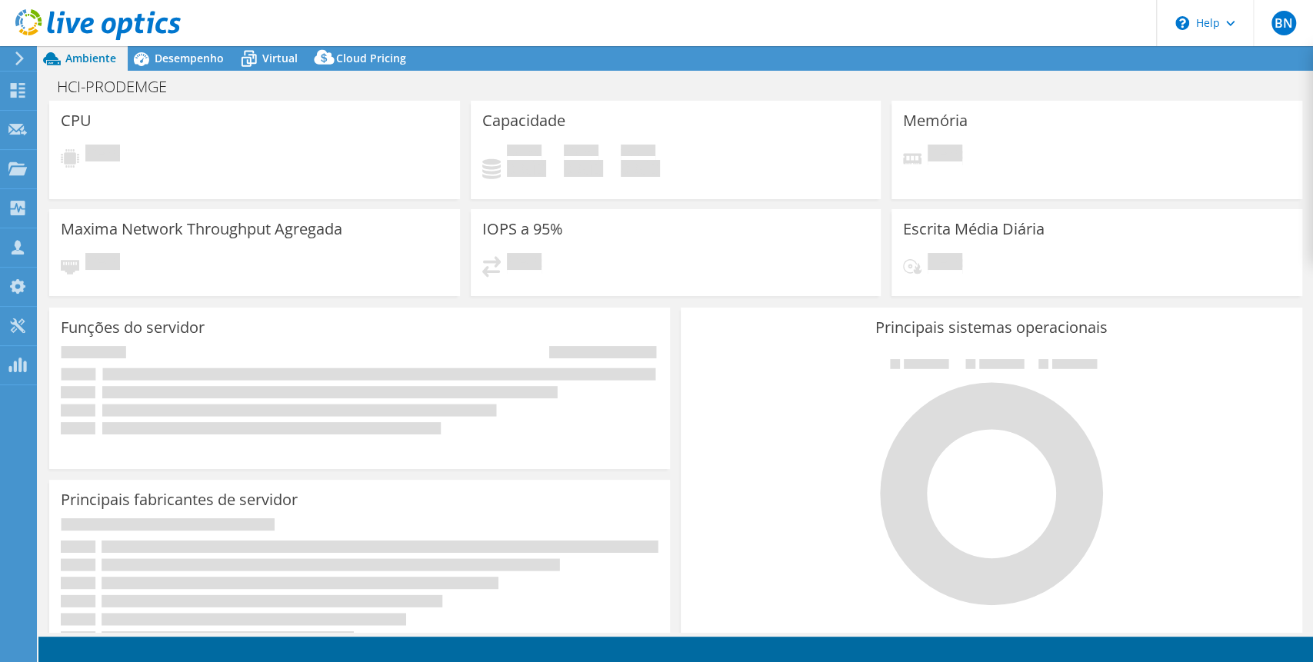
select select "USD"
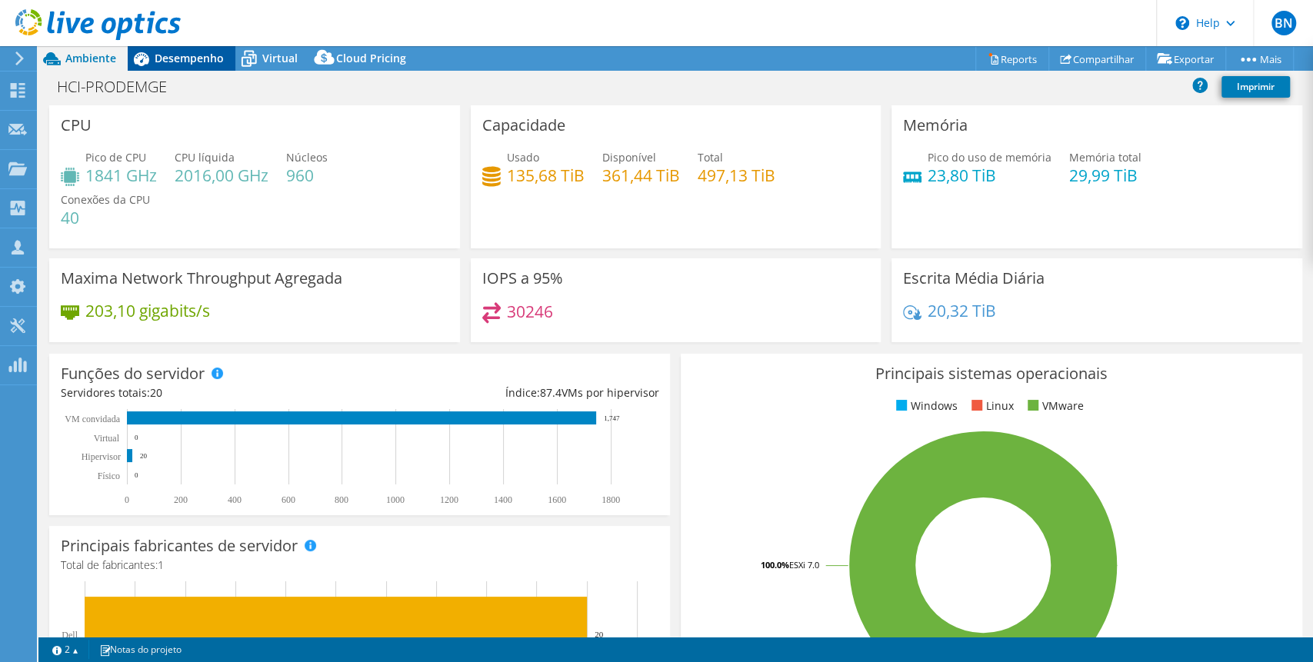
click at [200, 62] on span "Desempenho" at bounding box center [189, 58] width 69 height 15
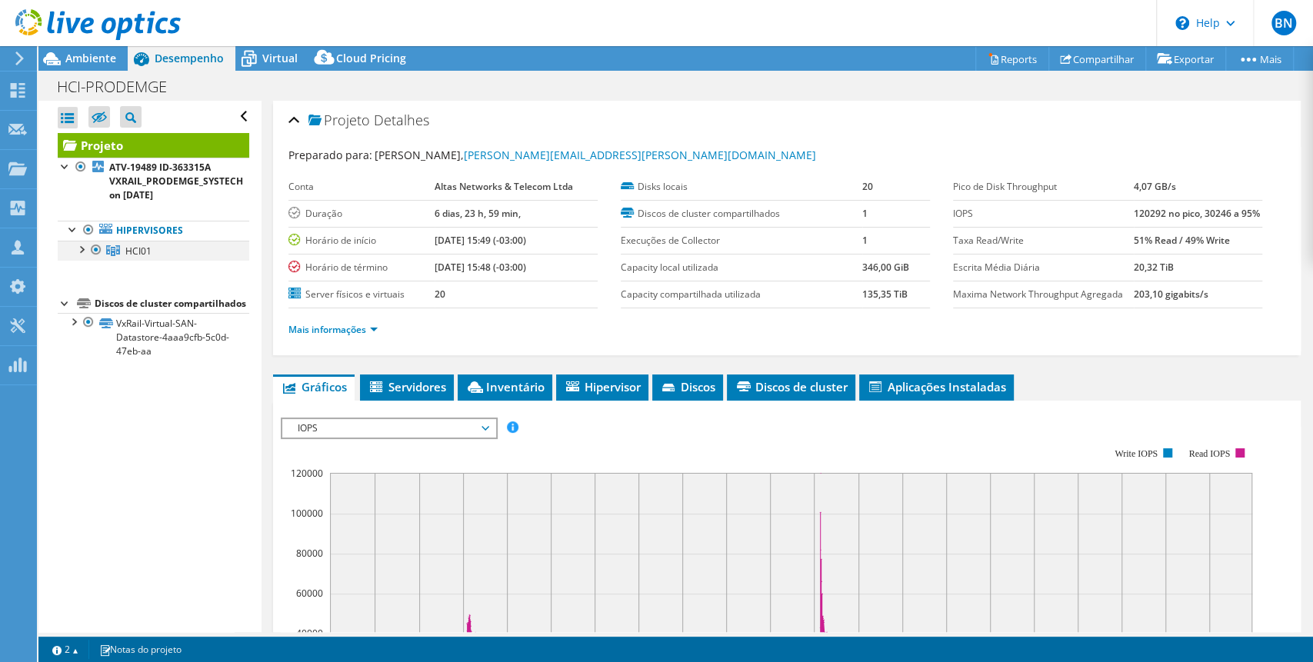
click at [81, 252] on div at bounding box center [80, 248] width 15 height 15
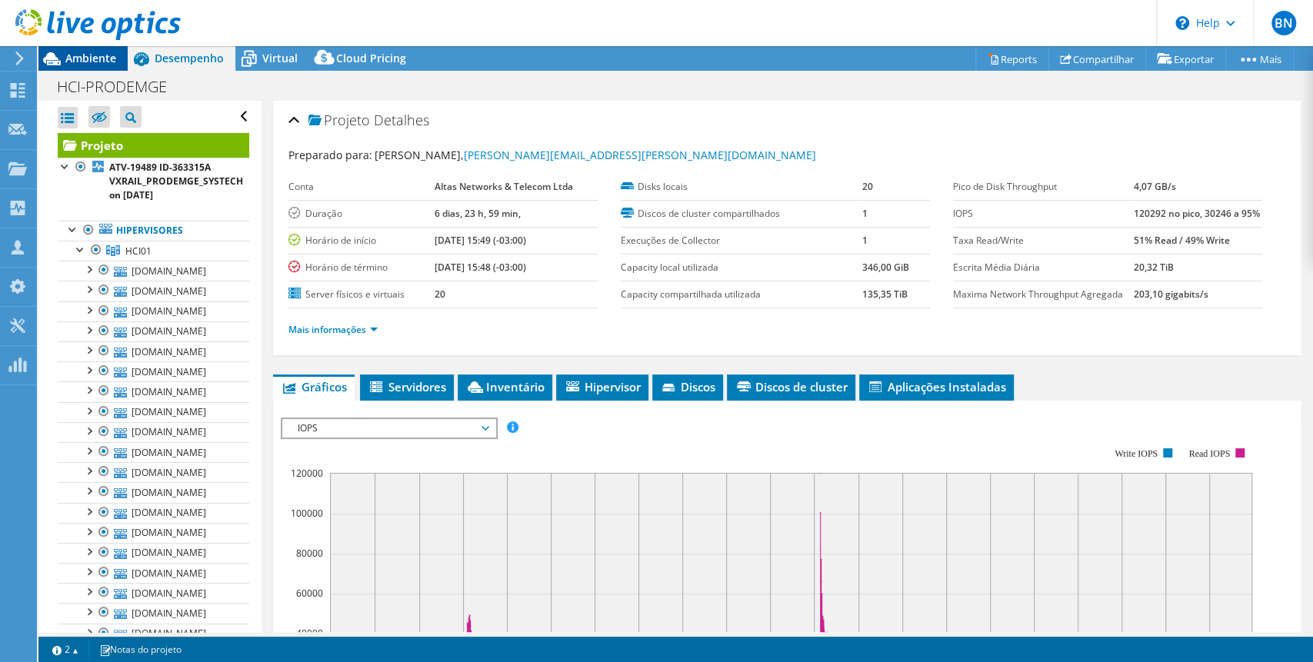
click at [92, 58] on span "Ambiente" at bounding box center [90, 58] width 51 height 15
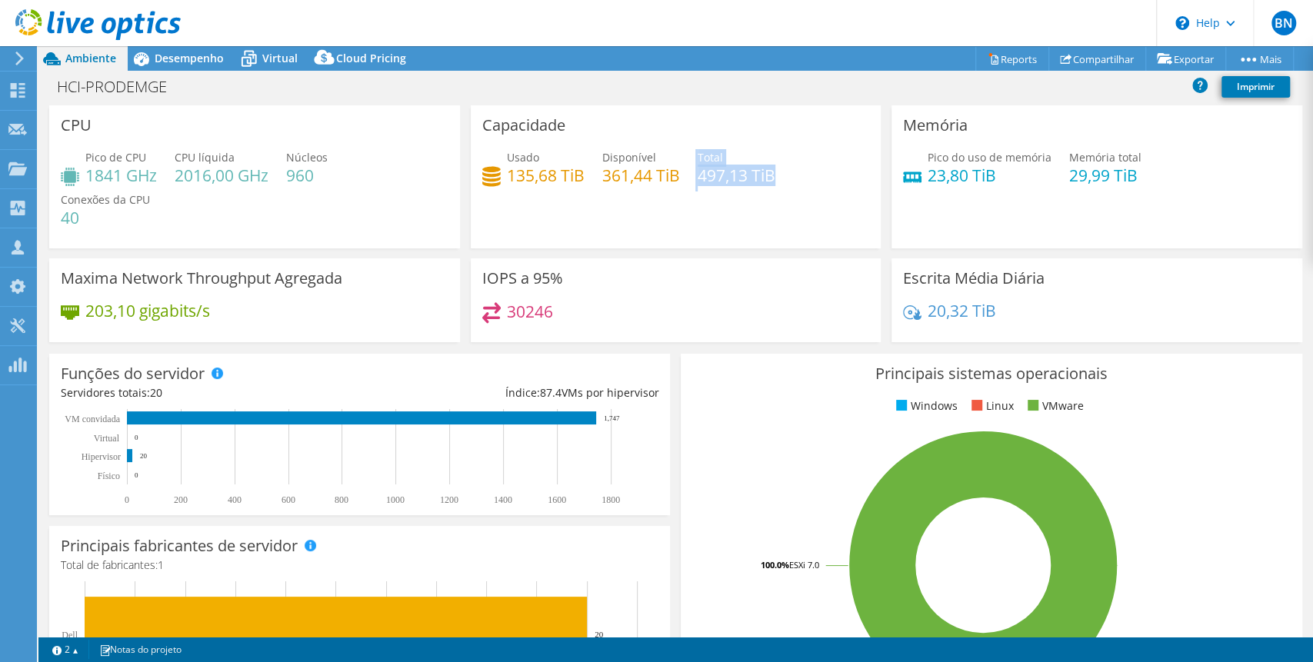
drag, startPoint x: 689, startPoint y: 176, endPoint x: 777, endPoint y: 175, distance: 87.7
click at [777, 175] on div "Usado 135,68 TiB Disponível 361,44 TiB Total 497,13 TiB" at bounding box center [676, 174] width 388 height 50
drag, startPoint x: 189, startPoint y: 58, endPoint x: 196, endPoint y: 89, distance: 32.5
click at [189, 58] on span "Desempenho" at bounding box center [189, 58] width 69 height 15
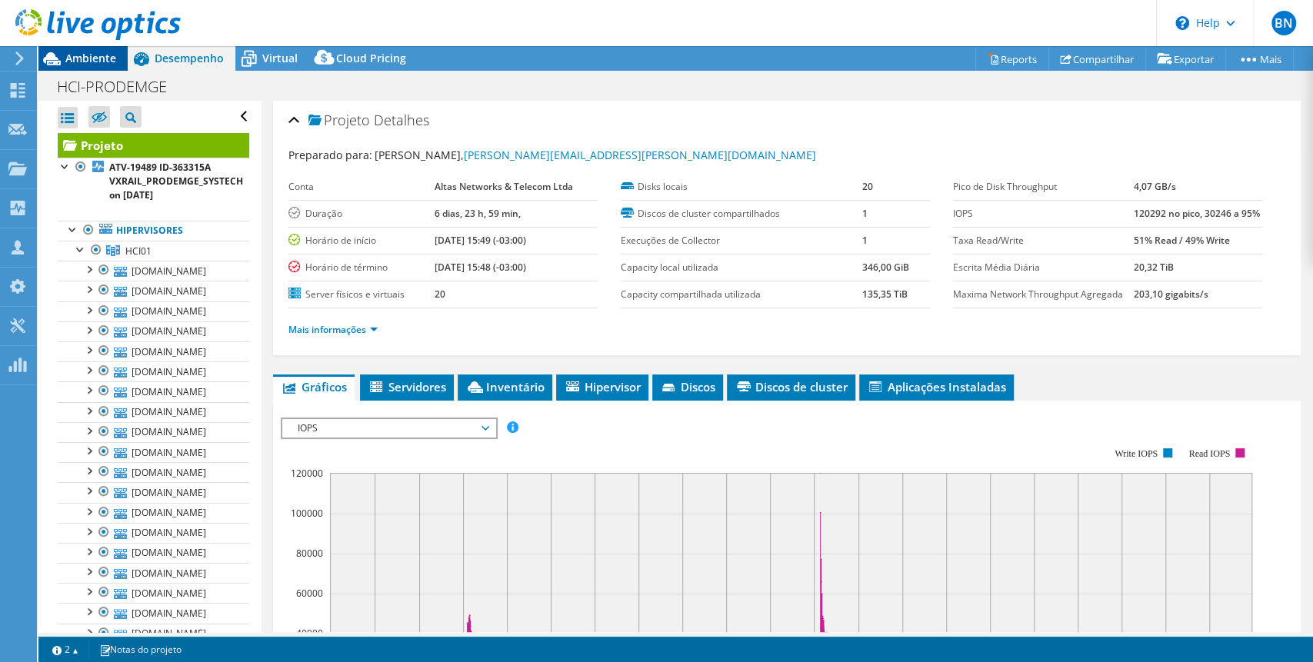
click at [105, 59] on span "Ambiente" at bounding box center [90, 58] width 51 height 15
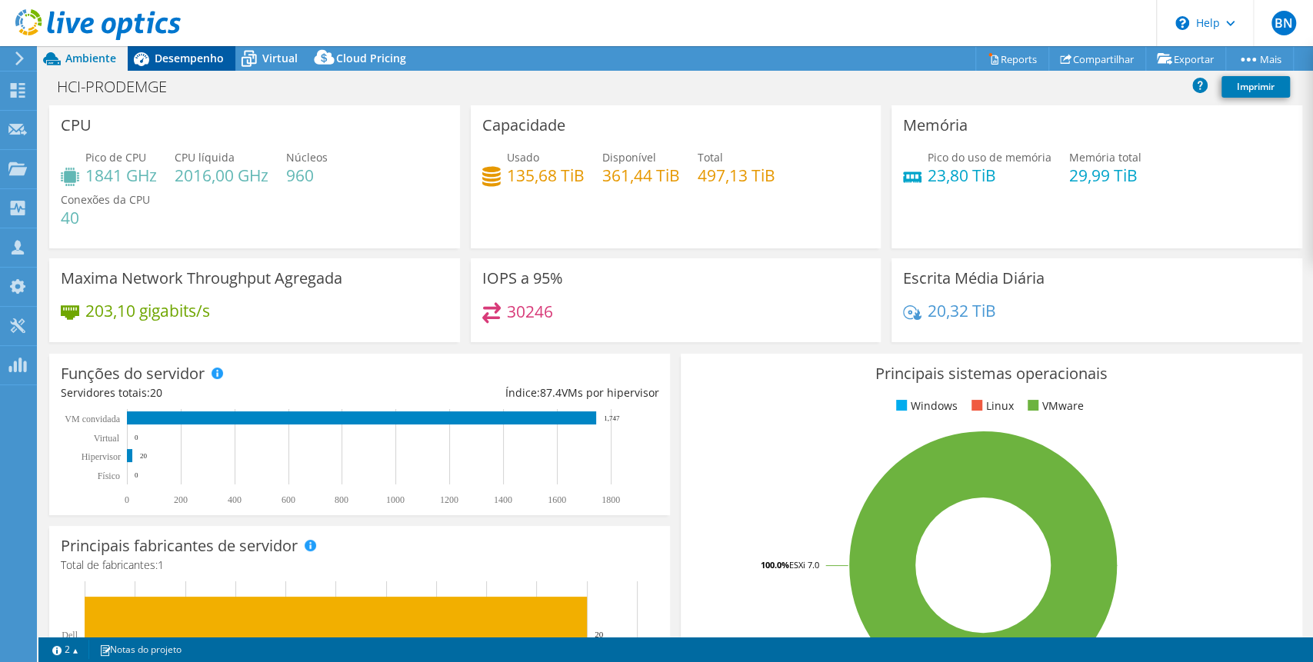
click at [202, 55] on span "Desempenho" at bounding box center [189, 58] width 69 height 15
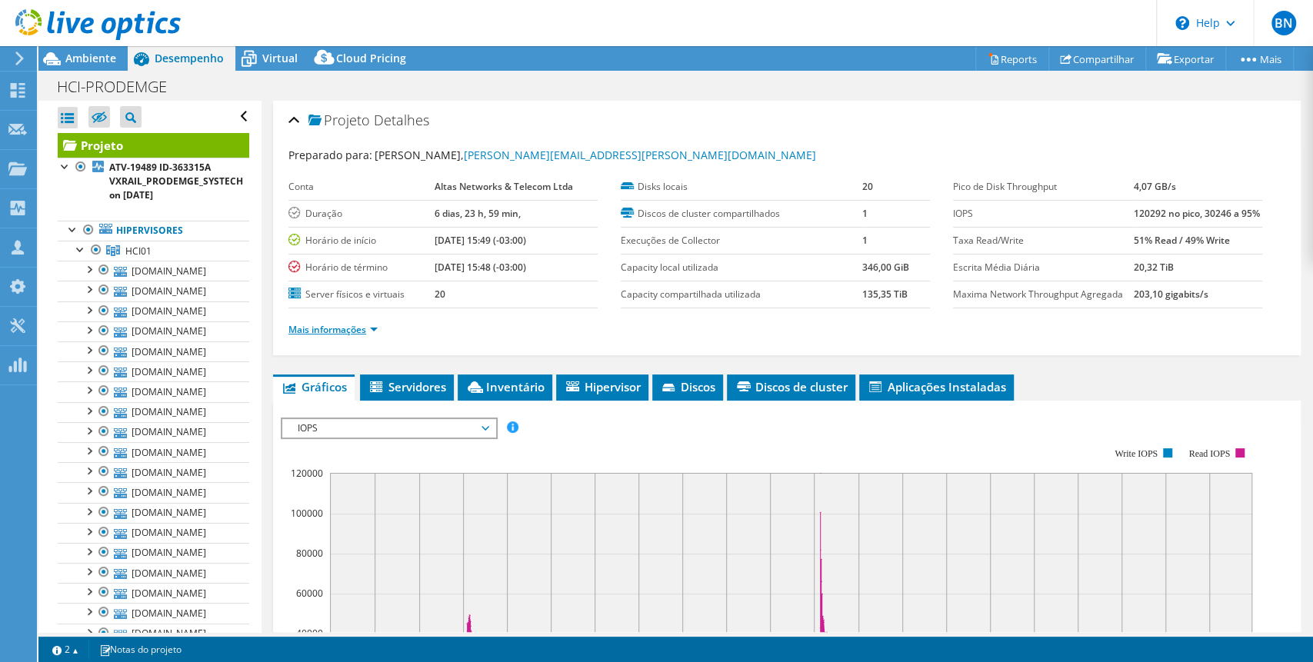
click at [369, 336] on link "Mais informações" at bounding box center [333, 329] width 89 height 13
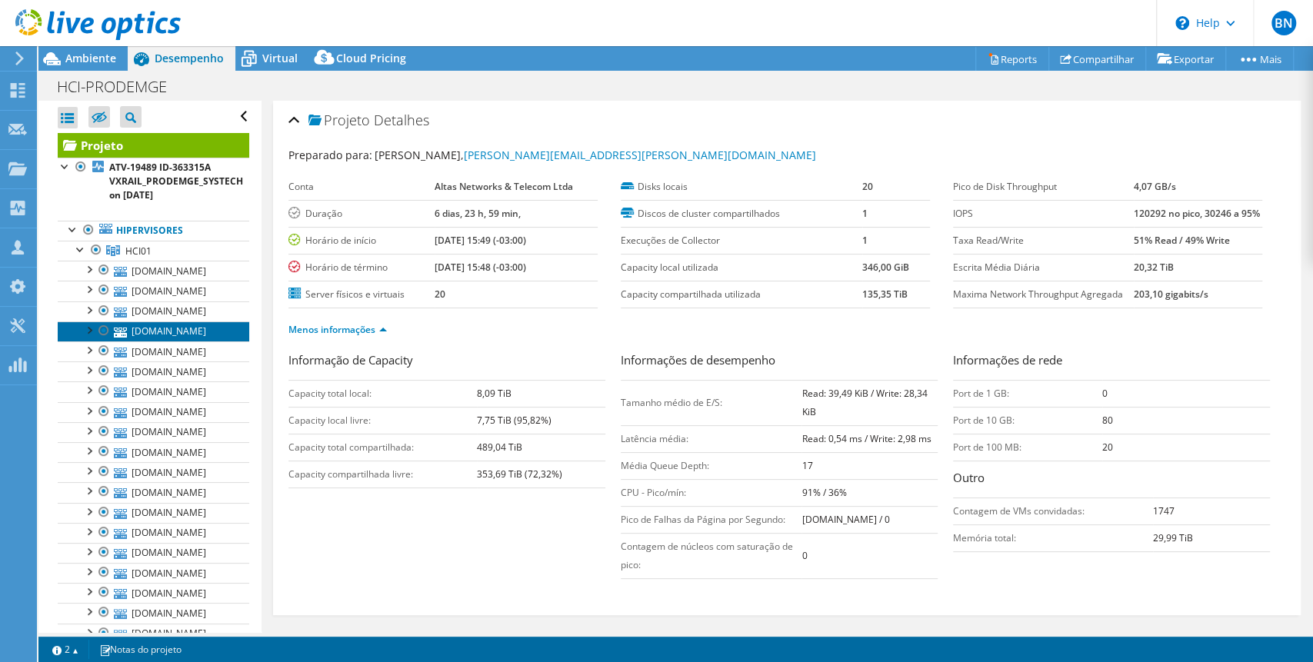
click at [202, 326] on link "[DOMAIN_NAME]" at bounding box center [154, 332] width 192 height 20
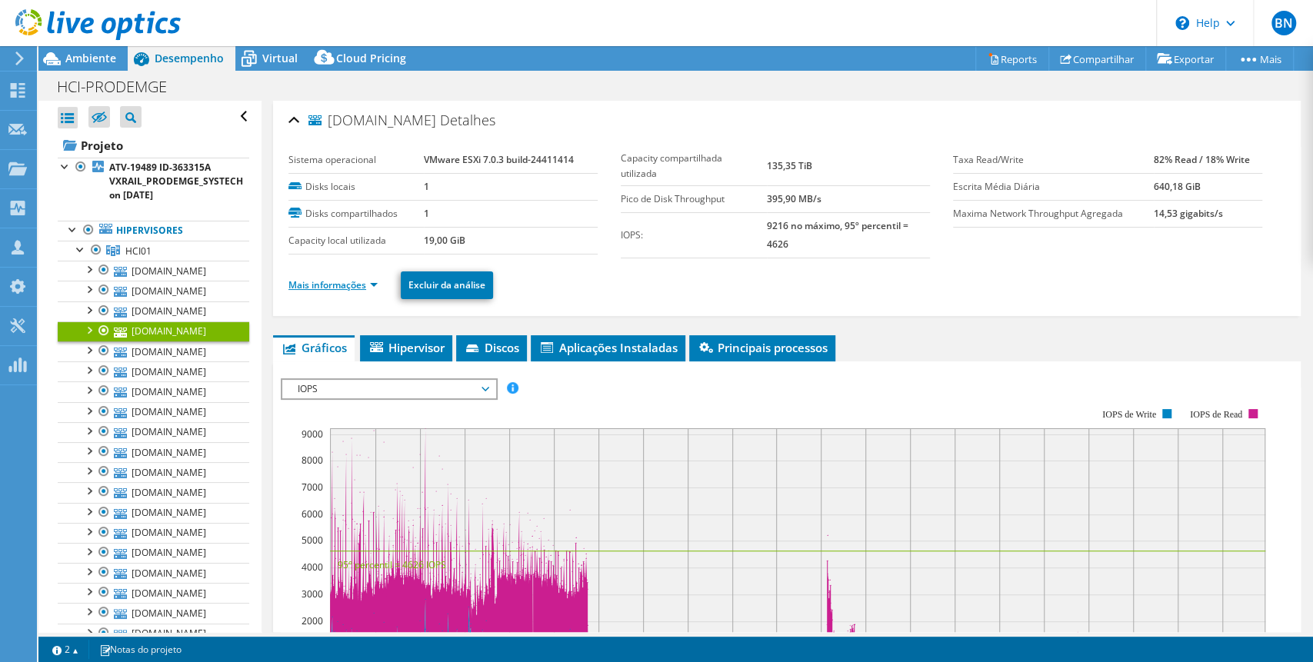
click at [375, 280] on link "Mais informações" at bounding box center [333, 285] width 89 height 13
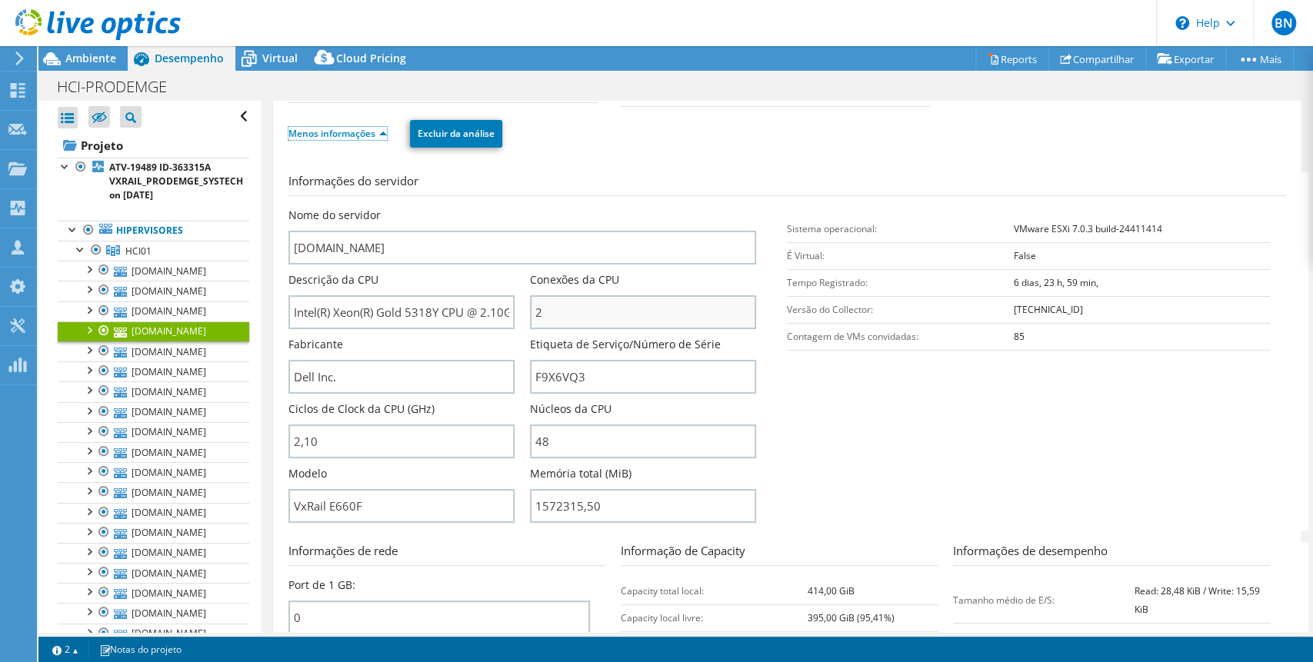
scroll to position [205, 0]
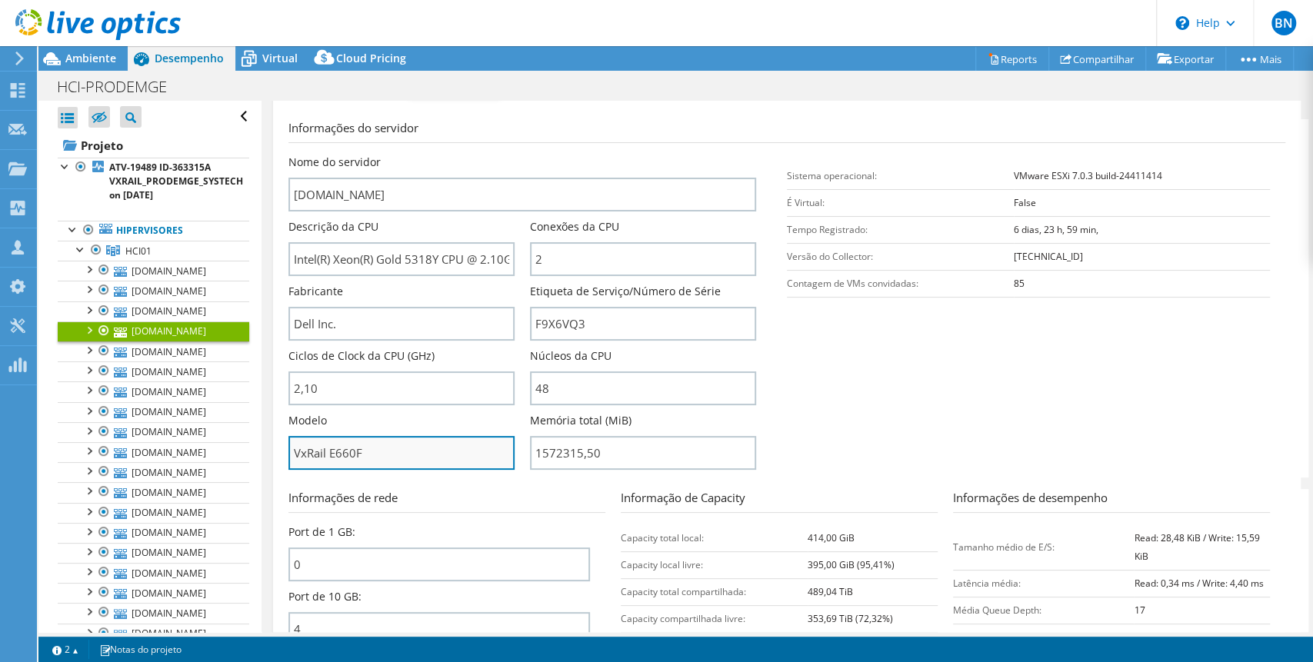
click at [381, 443] on input "VxRail E660F" at bounding box center [402, 453] width 226 height 34
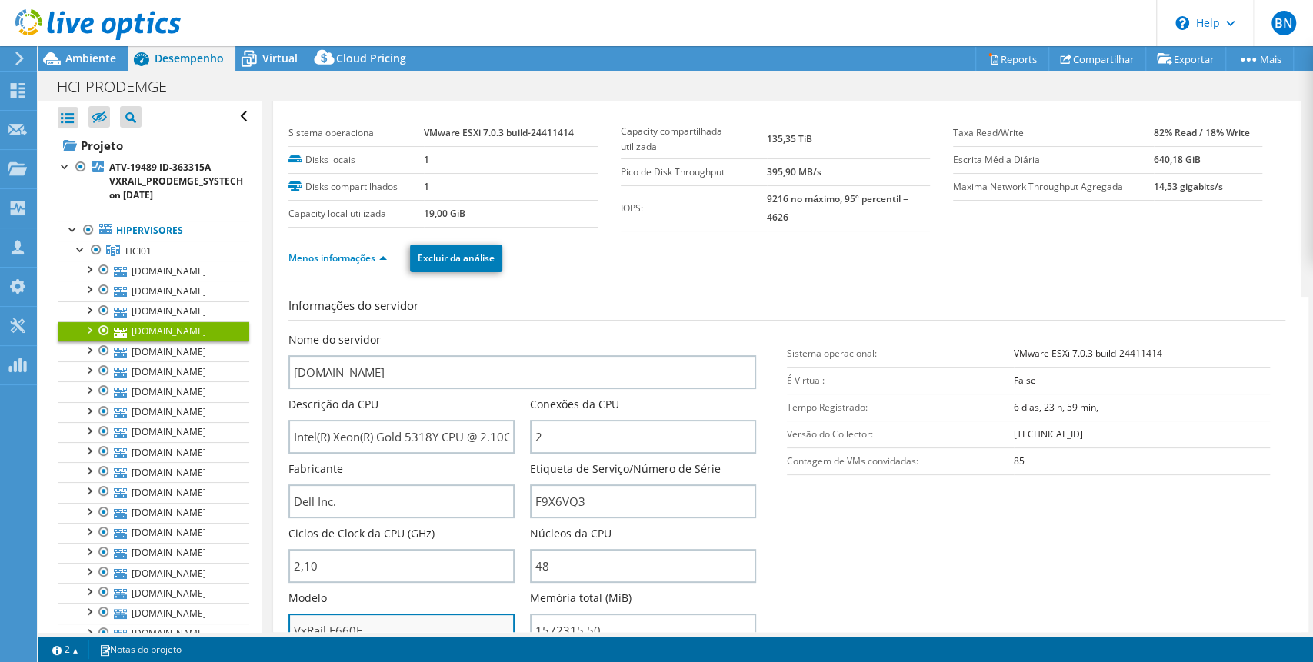
scroll to position [0, 0]
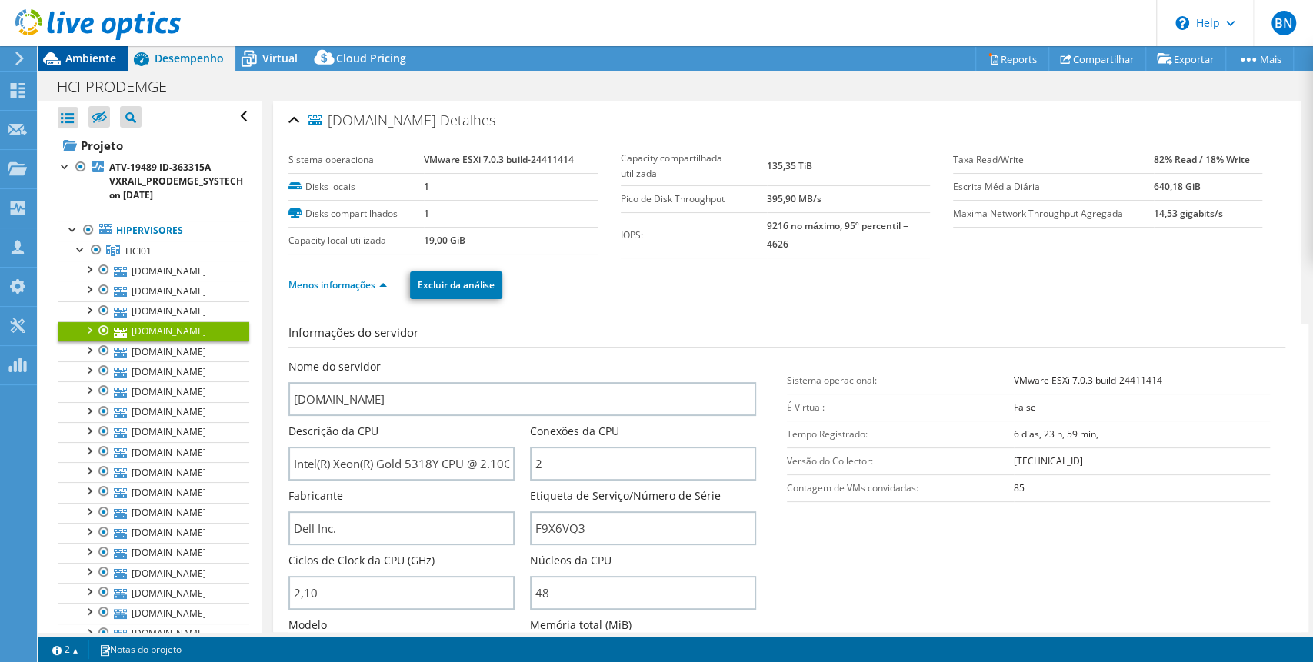
click at [92, 57] on span "Ambiente" at bounding box center [90, 58] width 51 height 15
